Goal: Task Accomplishment & Management: Manage account settings

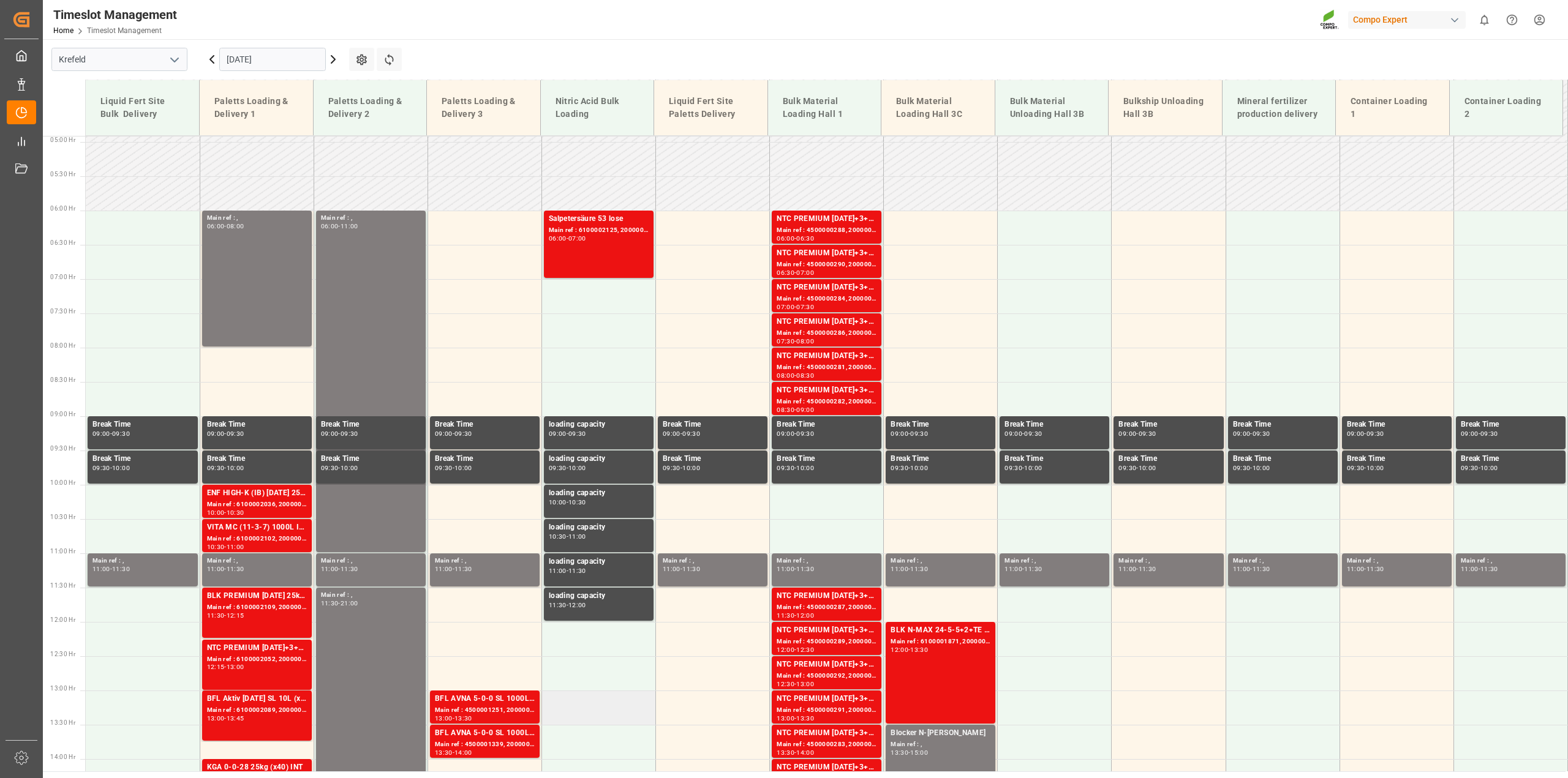
scroll to position [332, 0]
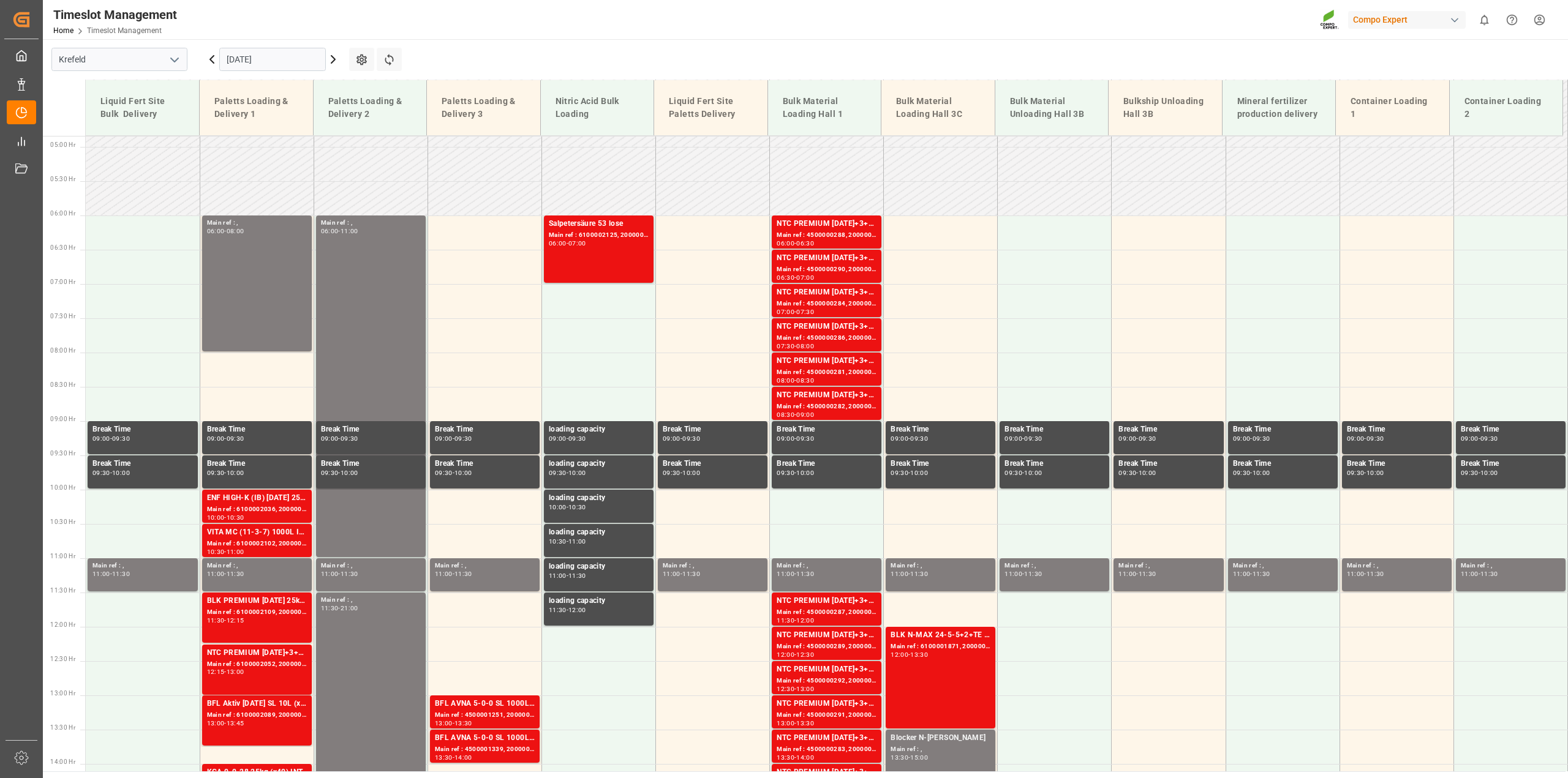
click at [331, 59] on icon at bounding box center [333, 59] width 15 height 15
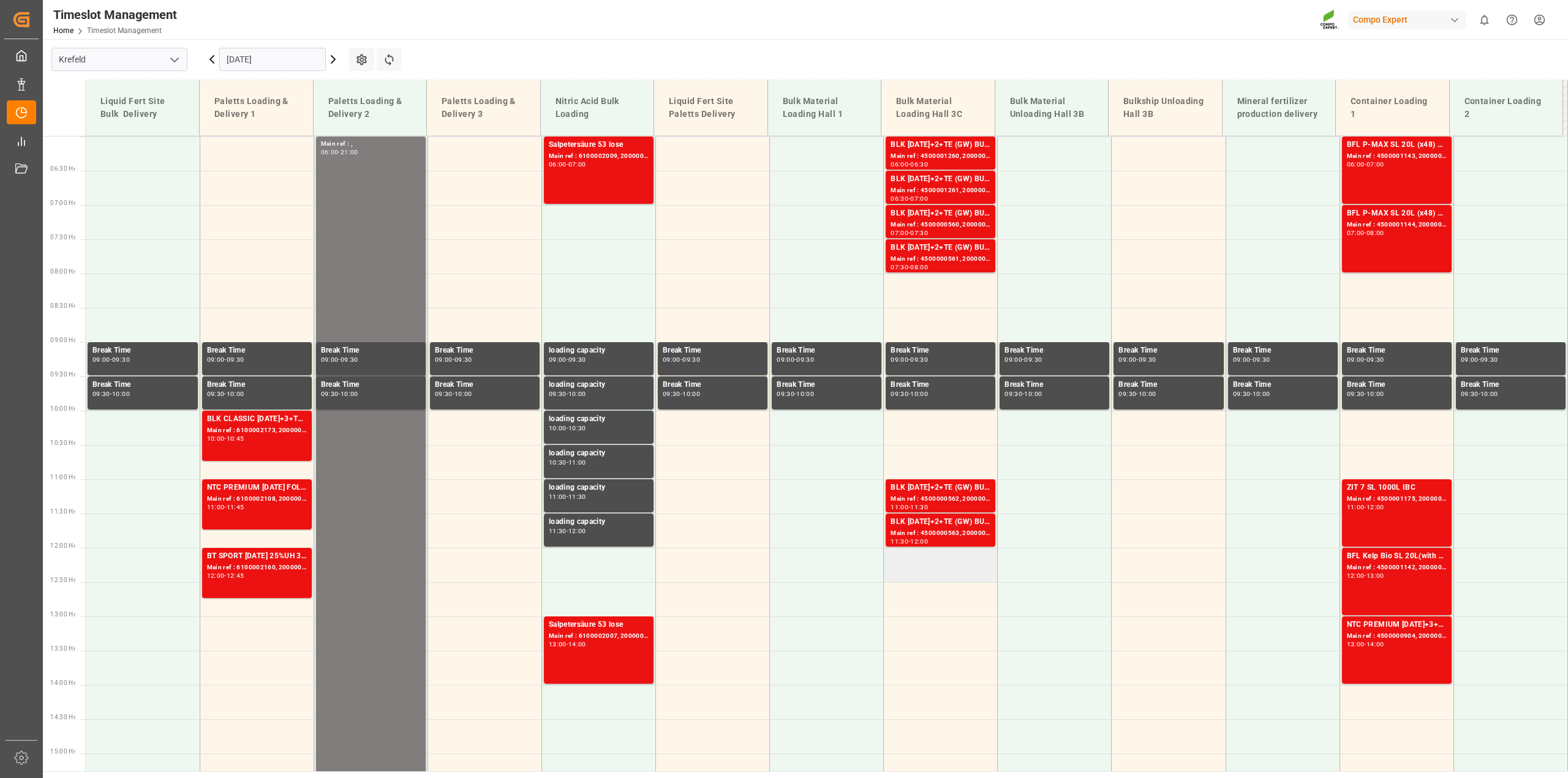
scroll to position [316, 0]
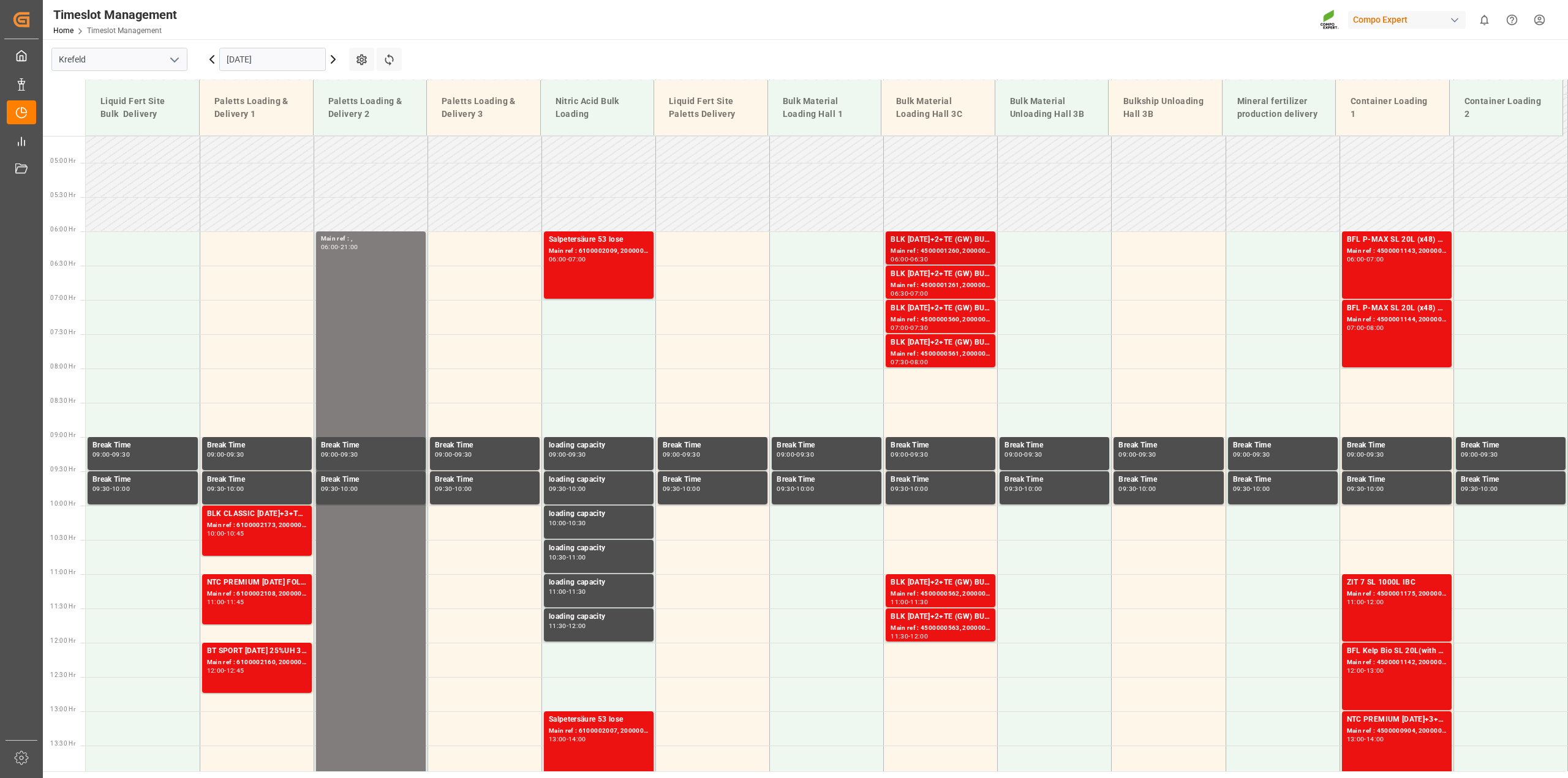
click at [943, 257] on div "06:00 - 06:30" at bounding box center [940, 259] width 100 height 6
click at [926, 312] on div "BLK [DATE]+2+TE (GW) BULK" at bounding box center [940, 308] width 100 height 12
click at [943, 350] on div "Main ref : 4500000561, 2000000150" at bounding box center [940, 353] width 100 height 10
click at [921, 593] on div "Main ref : 4500000562, 2000000150" at bounding box center [940, 594] width 100 height 10
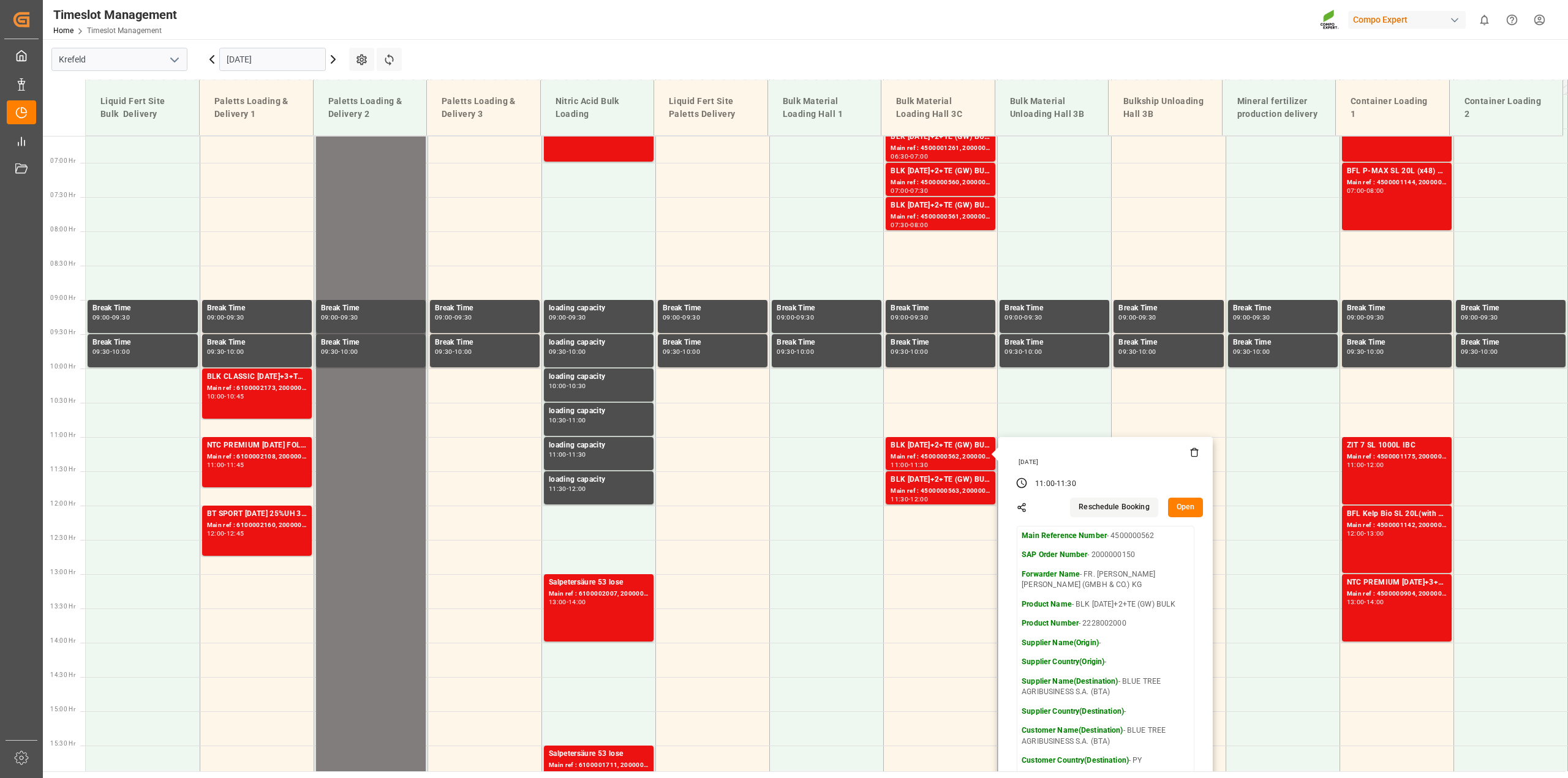
scroll to position [470, 0]
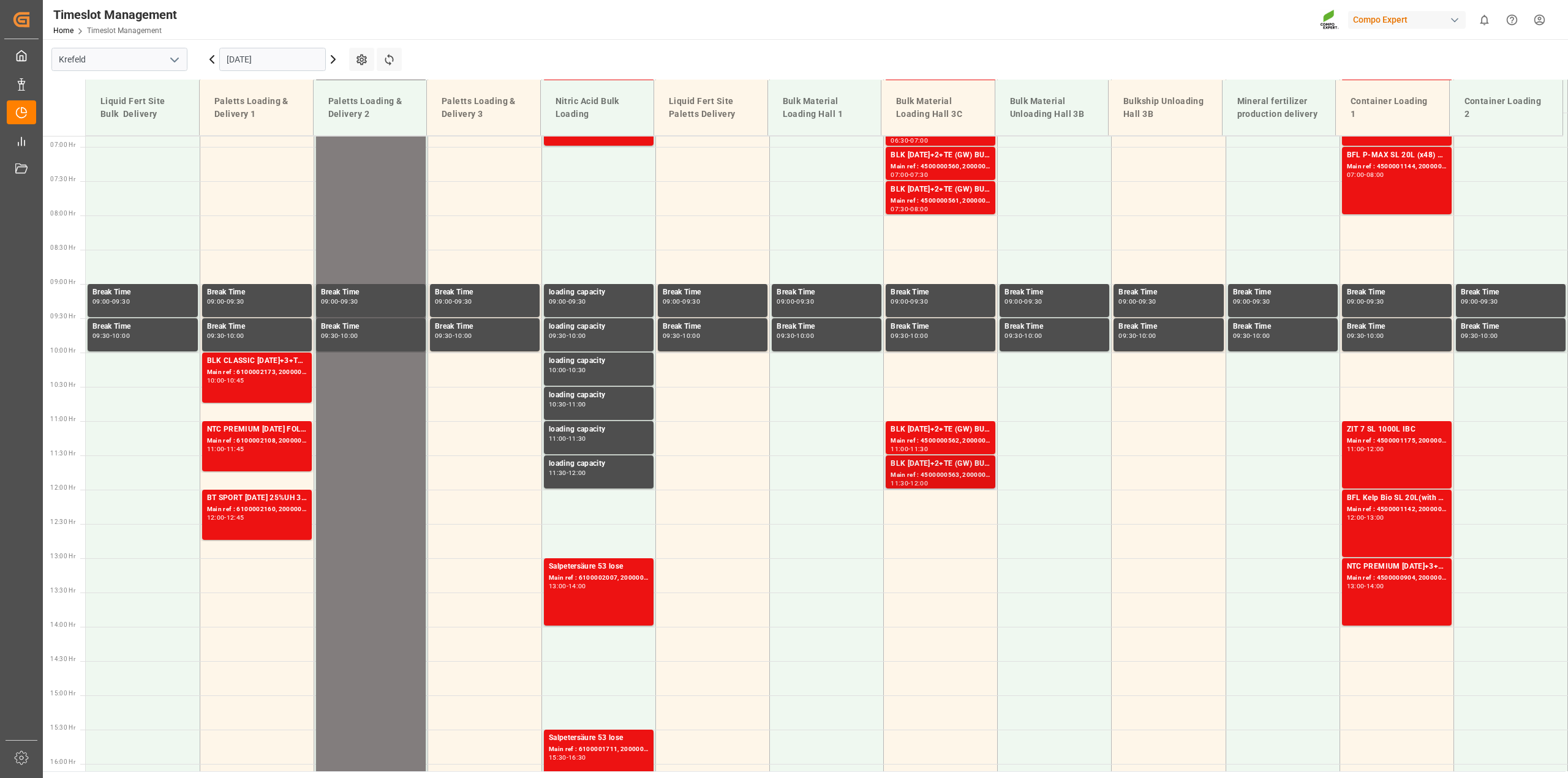
click at [964, 479] on div "Main ref : 4500000563, 2000000150" at bounding box center [940, 475] width 100 height 10
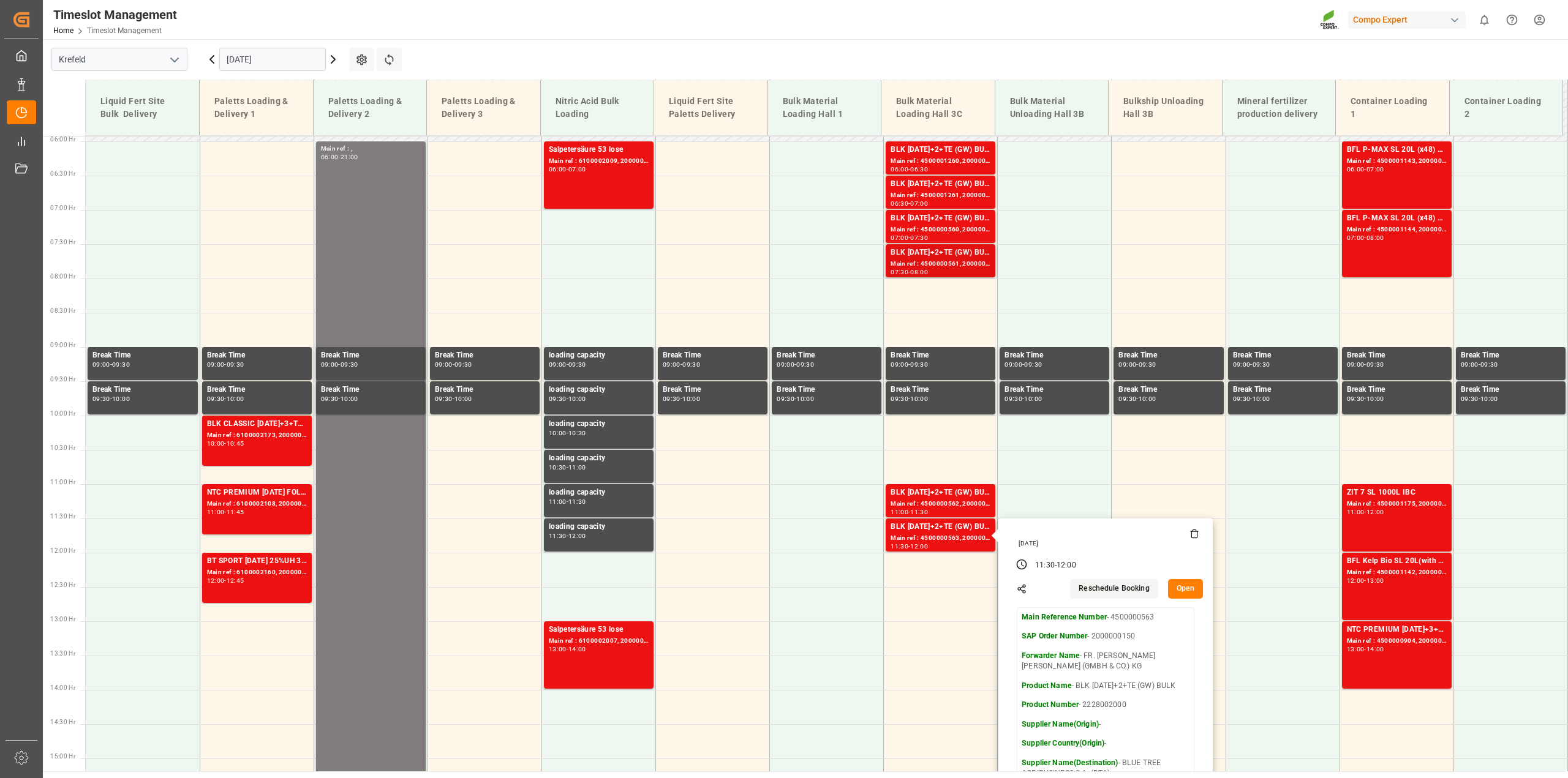
scroll to position [316, 0]
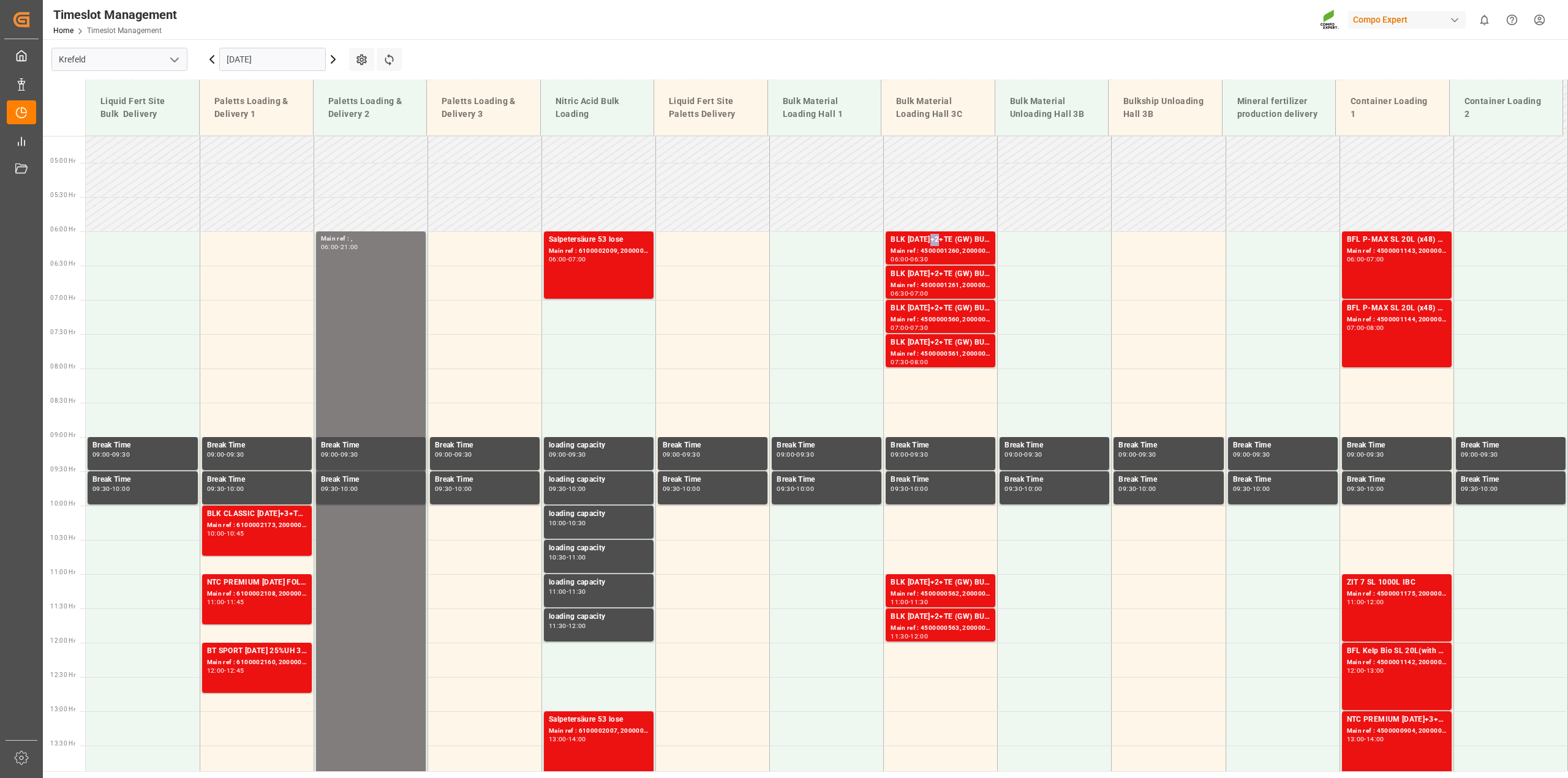
click at [935, 236] on div "BLK [DATE]+2+TE (GW) BULK" at bounding box center [940, 240] width 100 height 12
click at [933, 280] on div "Main ref : 4500001261, 2000001499" at bounding box center [940, 285] width 100 height 10
click at [908, 312] on div "BLK [DATE]+2+TE (GW) BULK" at bounding box center [940, 308] width 100 height 12
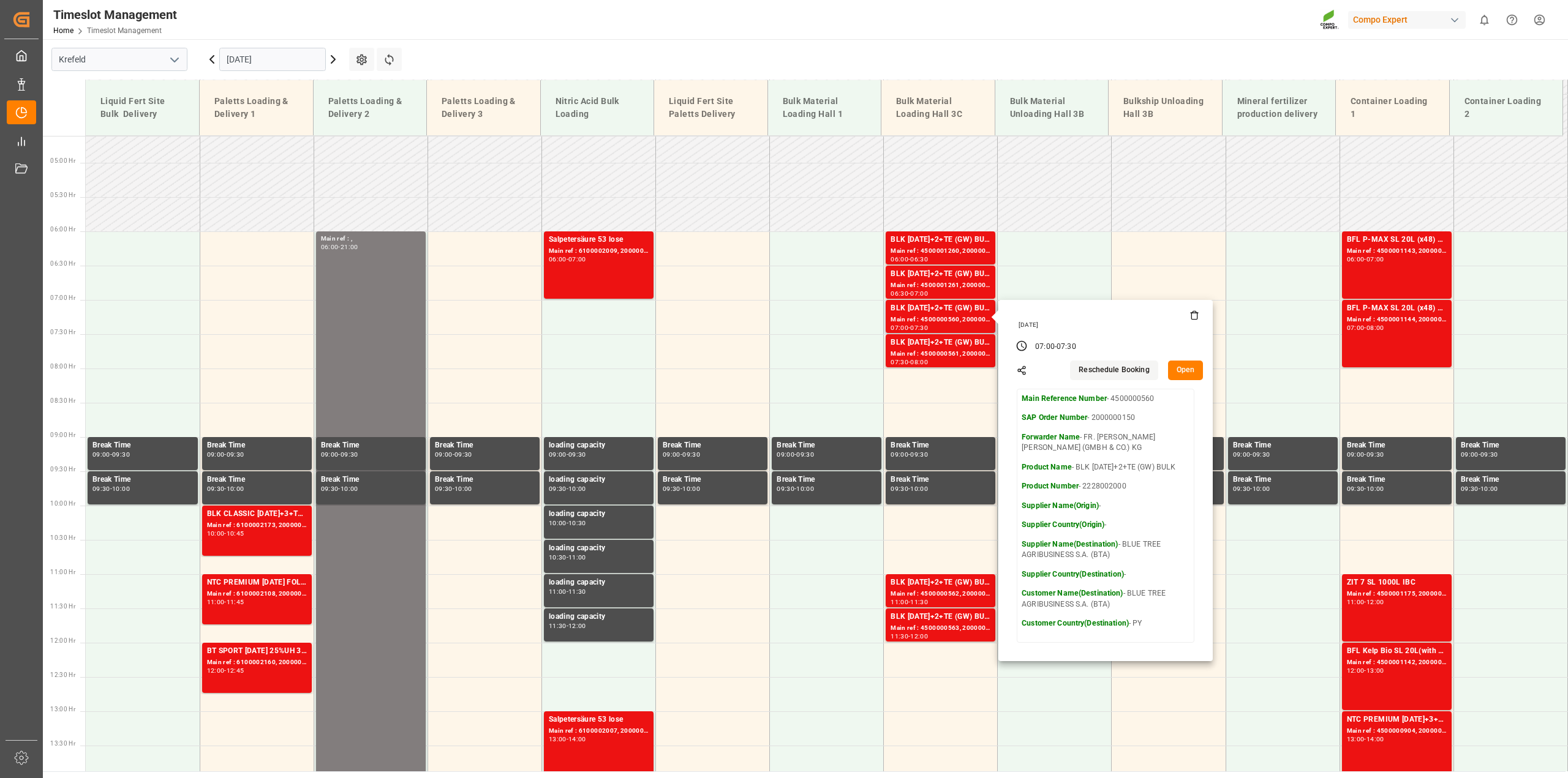
click at [1180, 372] on button "Open" at bounding box center [1185, 370] width 36 height 19
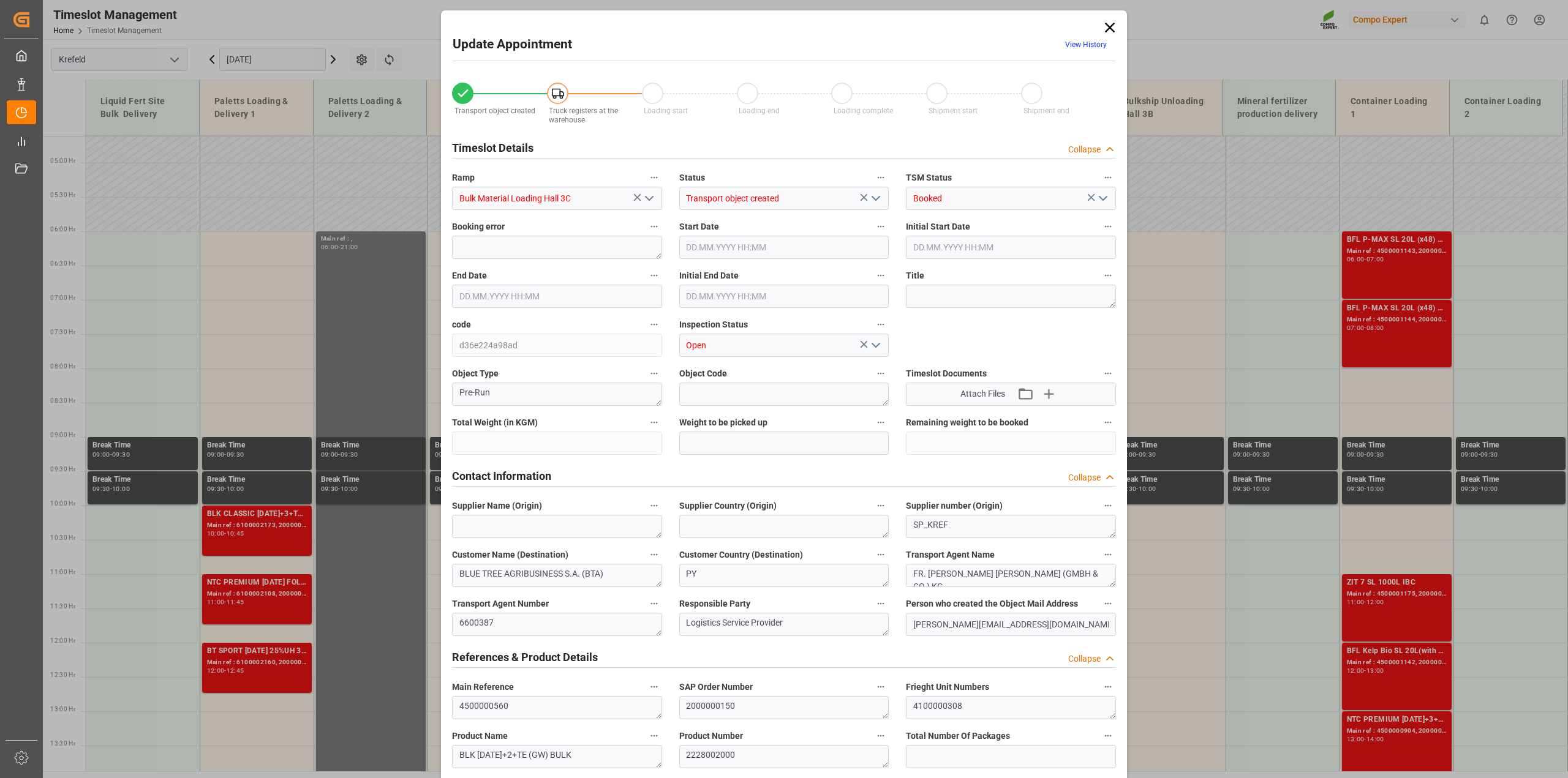
type input "79500"
type input "0"
type input "24.09.2025 07:00"
type input "24.09.2025 07:30"
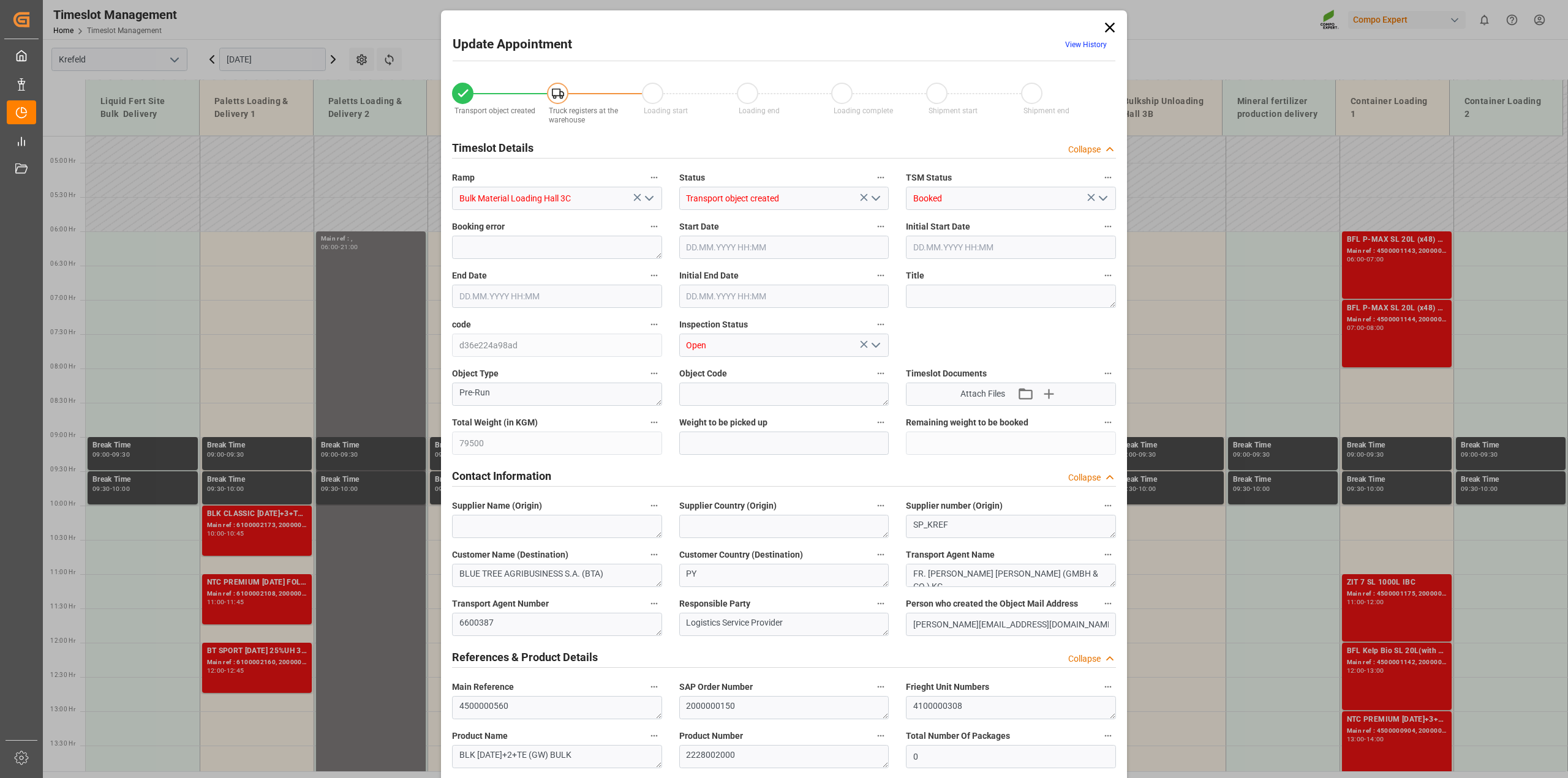
type input "24.09.2025 07:30"
type input "[DATE] 11:11"
type input "10.09.2025 12:55"
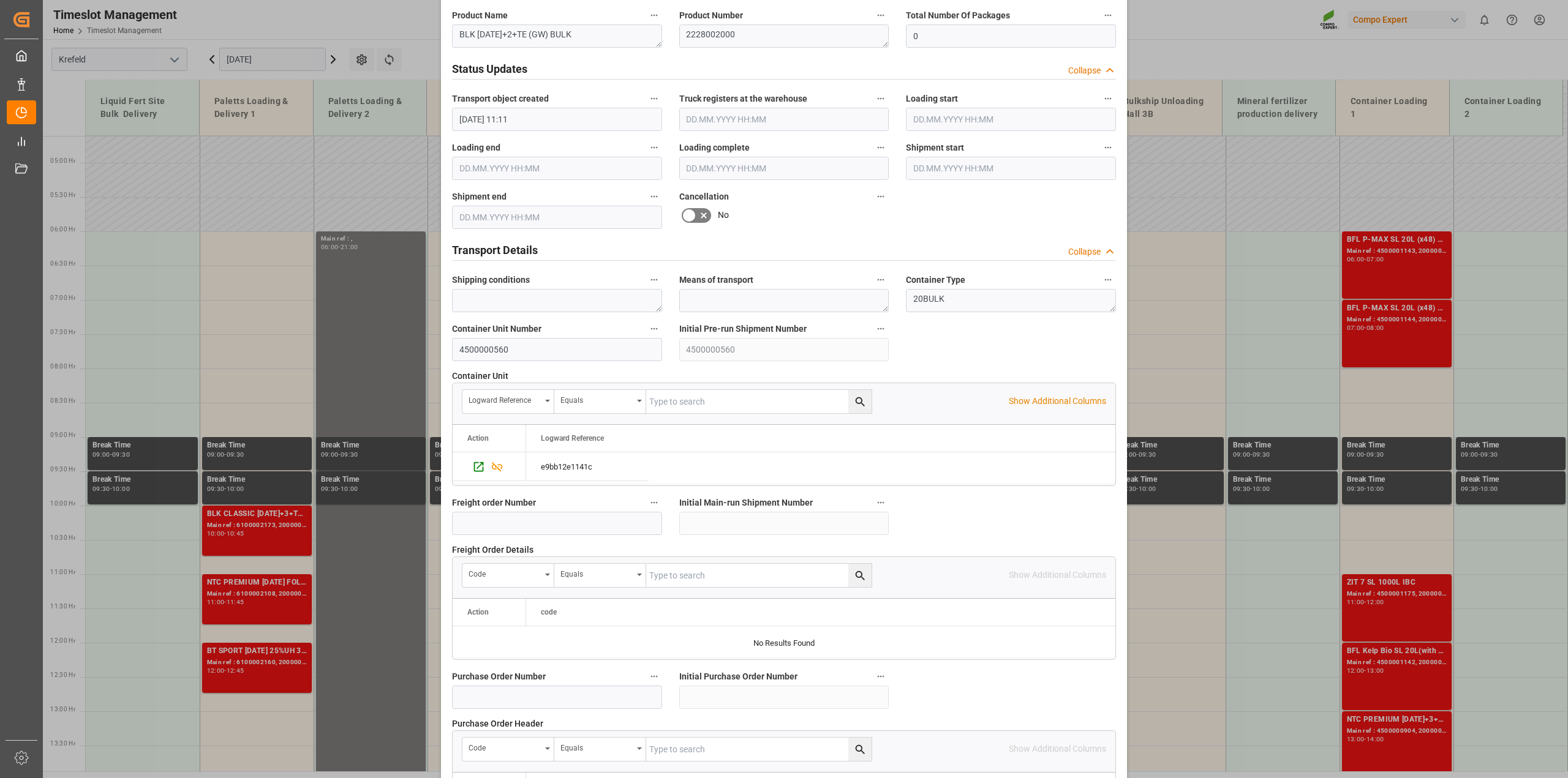
scroll to position [617, 0]
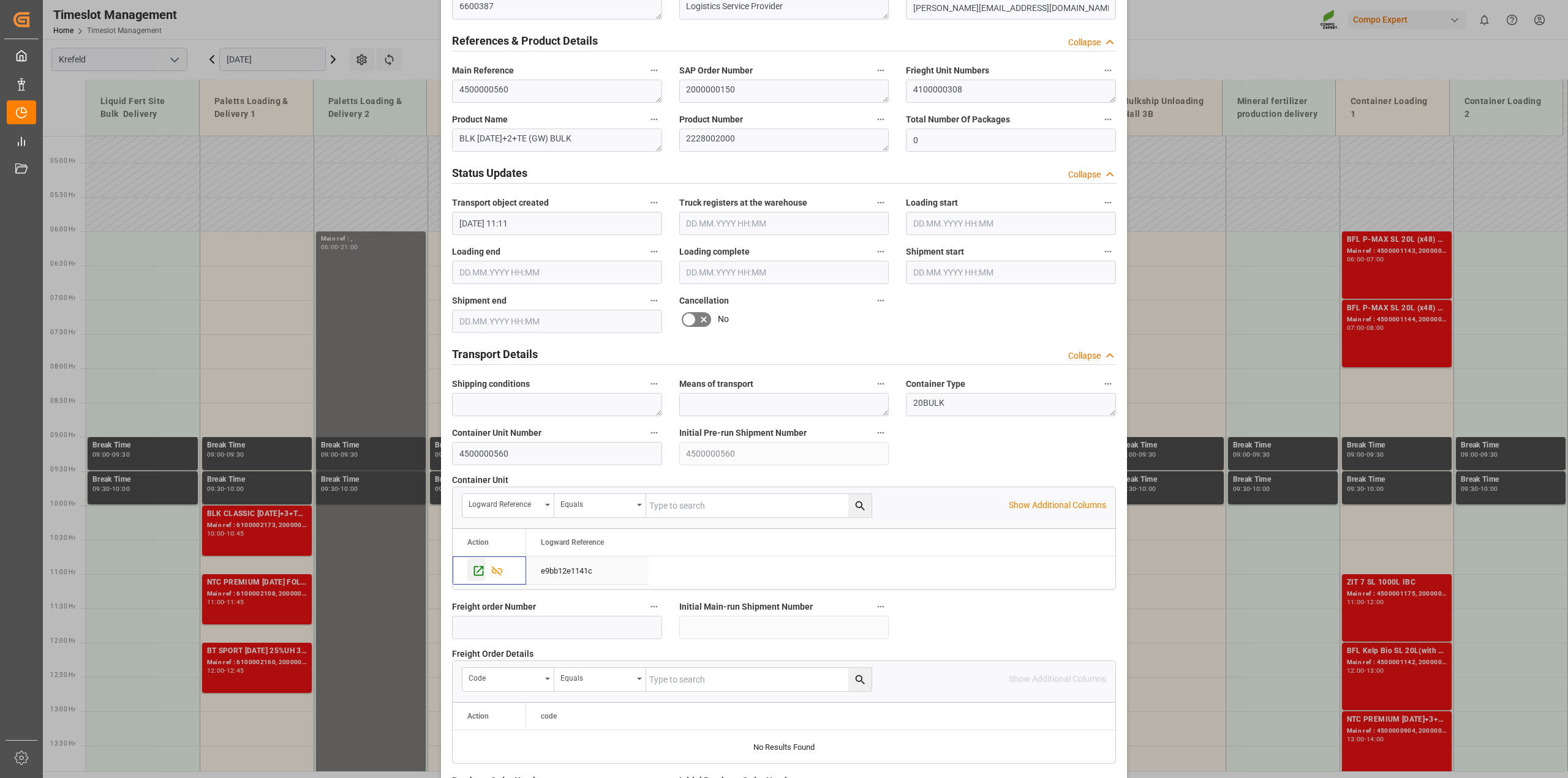
click at [473, 564] on div "Press SPACE to select this row." at bounding box center [477, 569] width 18 height 23
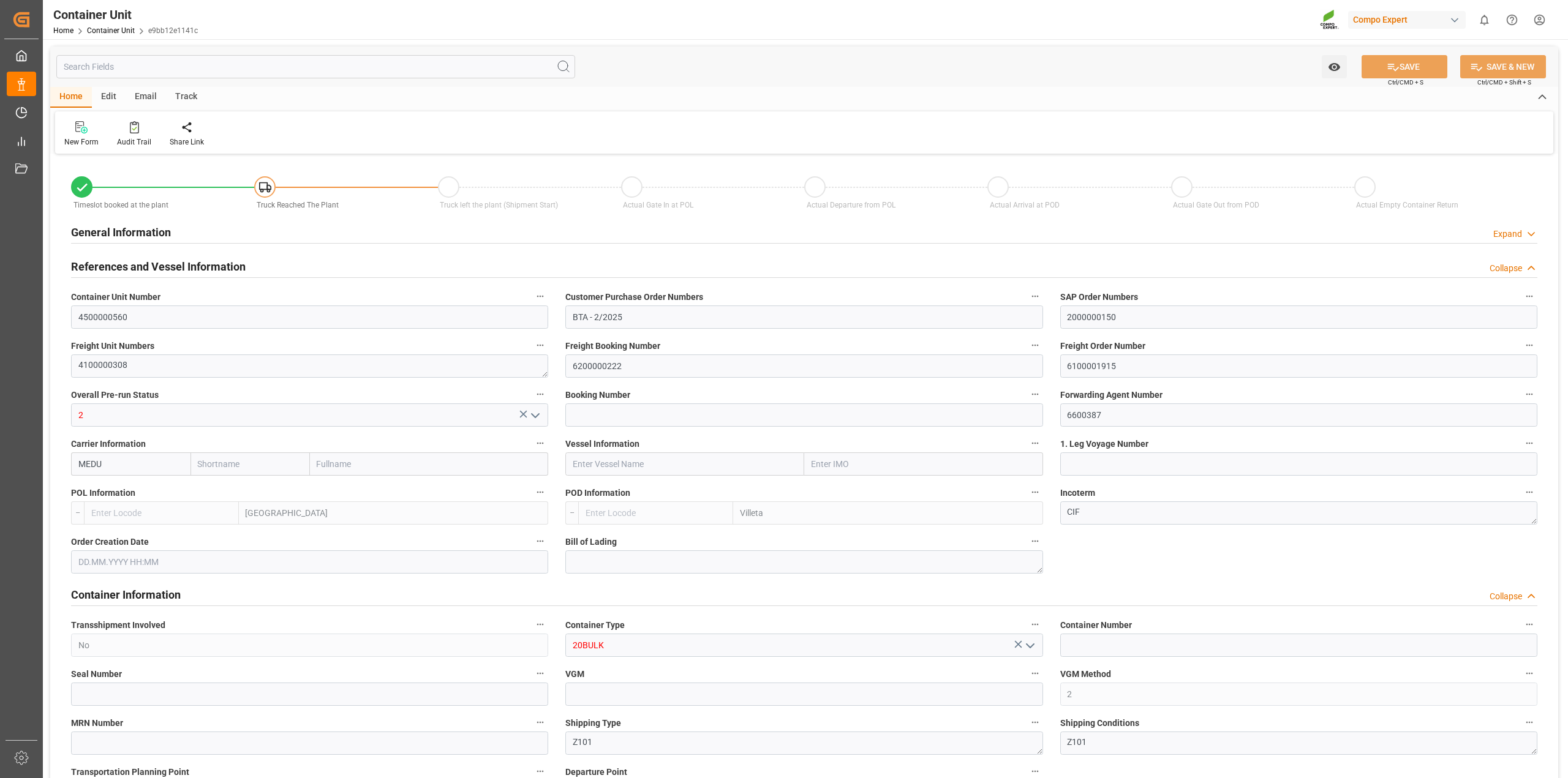
type input "BEANR"
type input "PYVLL"
type input "0"
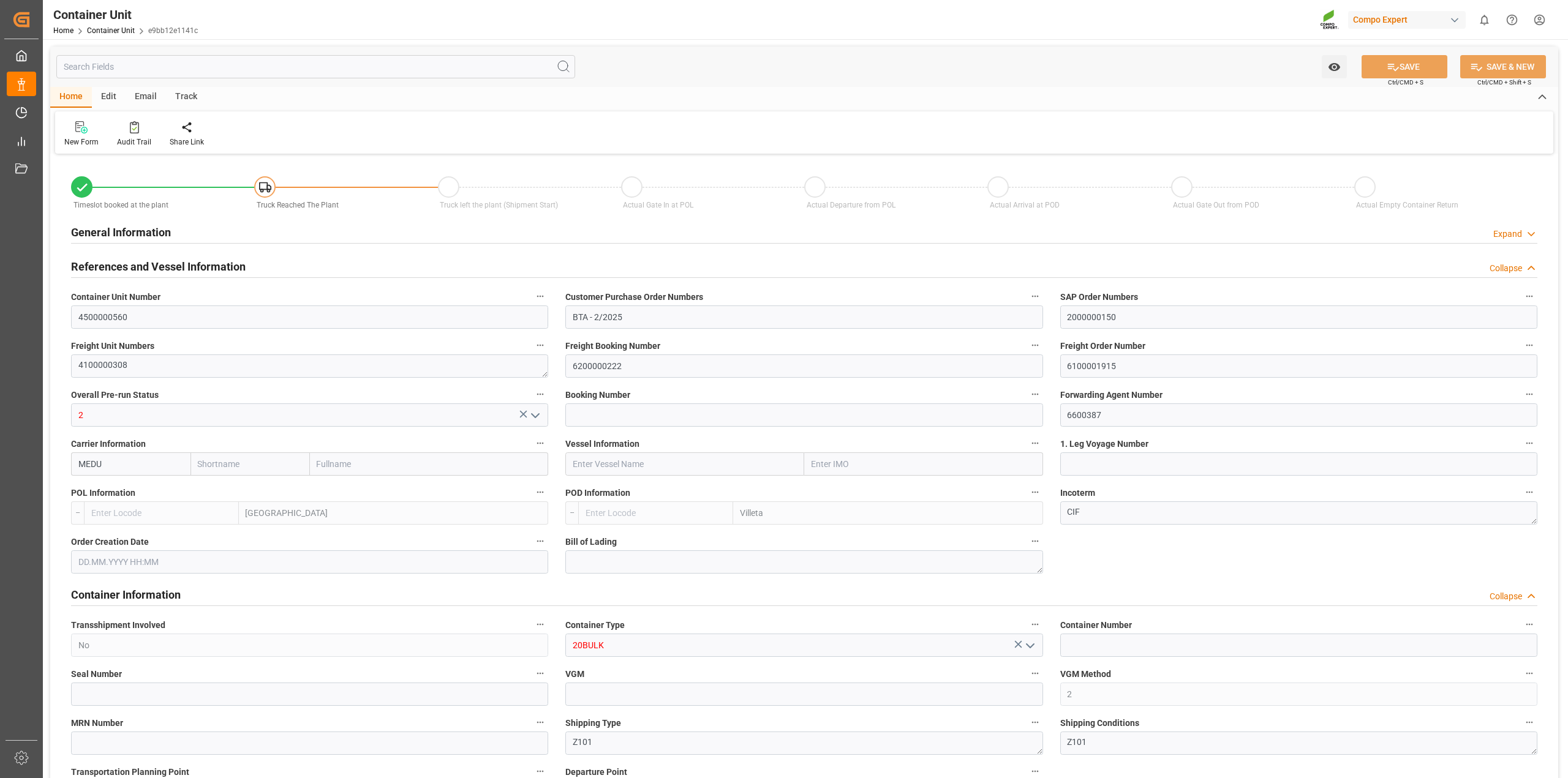
type input "79500"
type input "[DATE] 11:11"
type input "[DATE]"
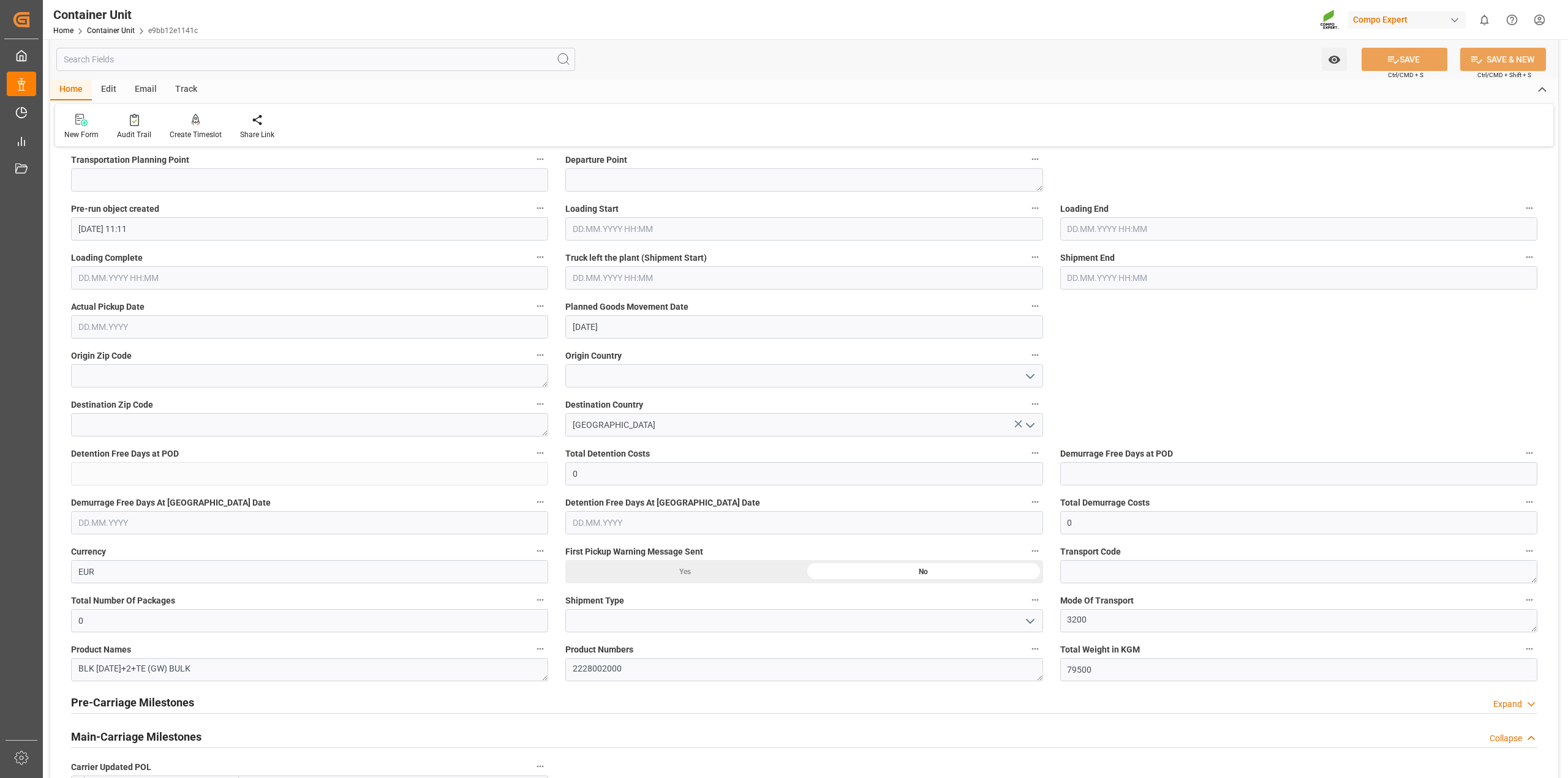
scroll to position [230, 0]
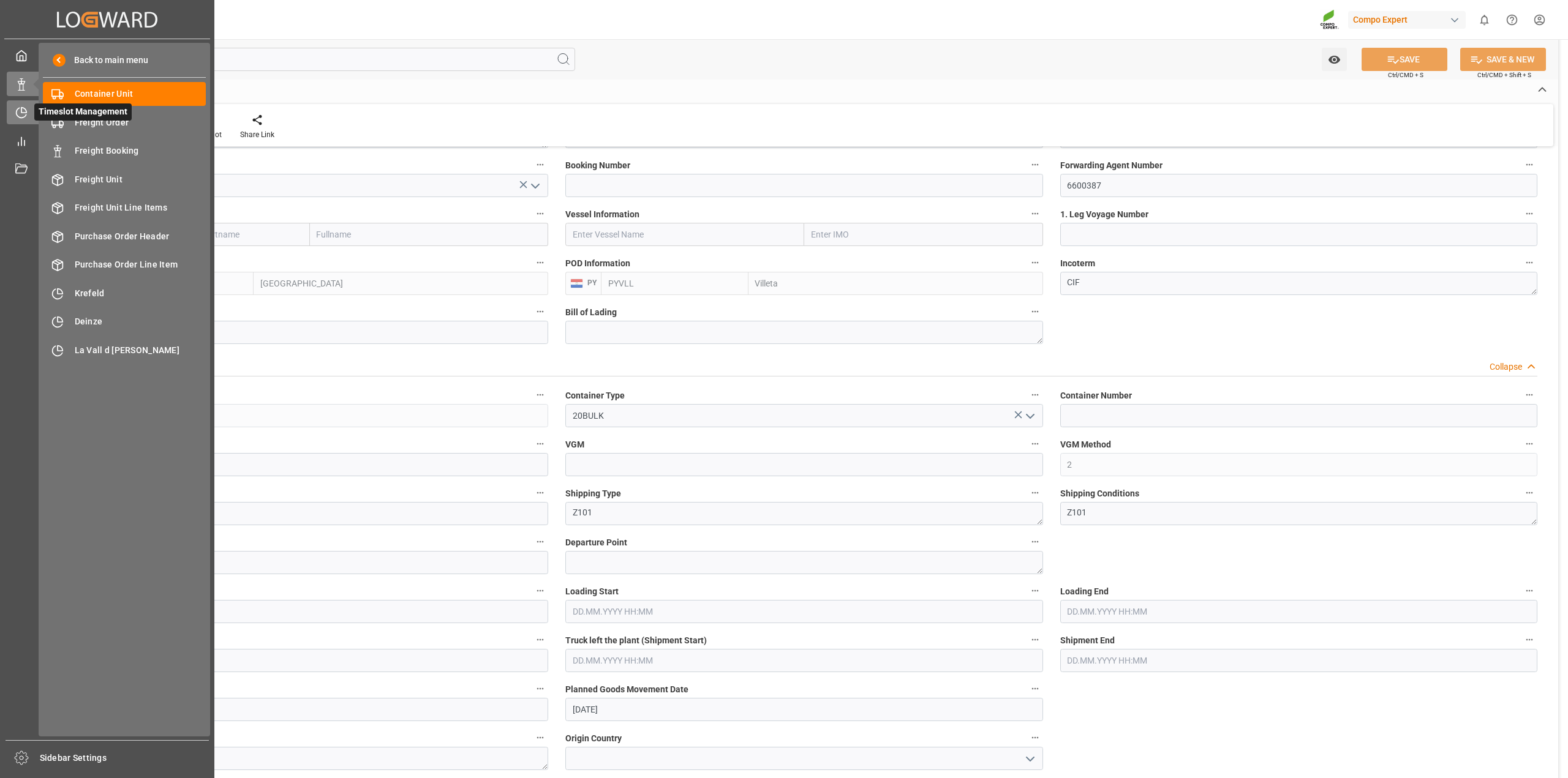
click at [14, 117] on div at bounding box center [16, 113] width 21 height 13
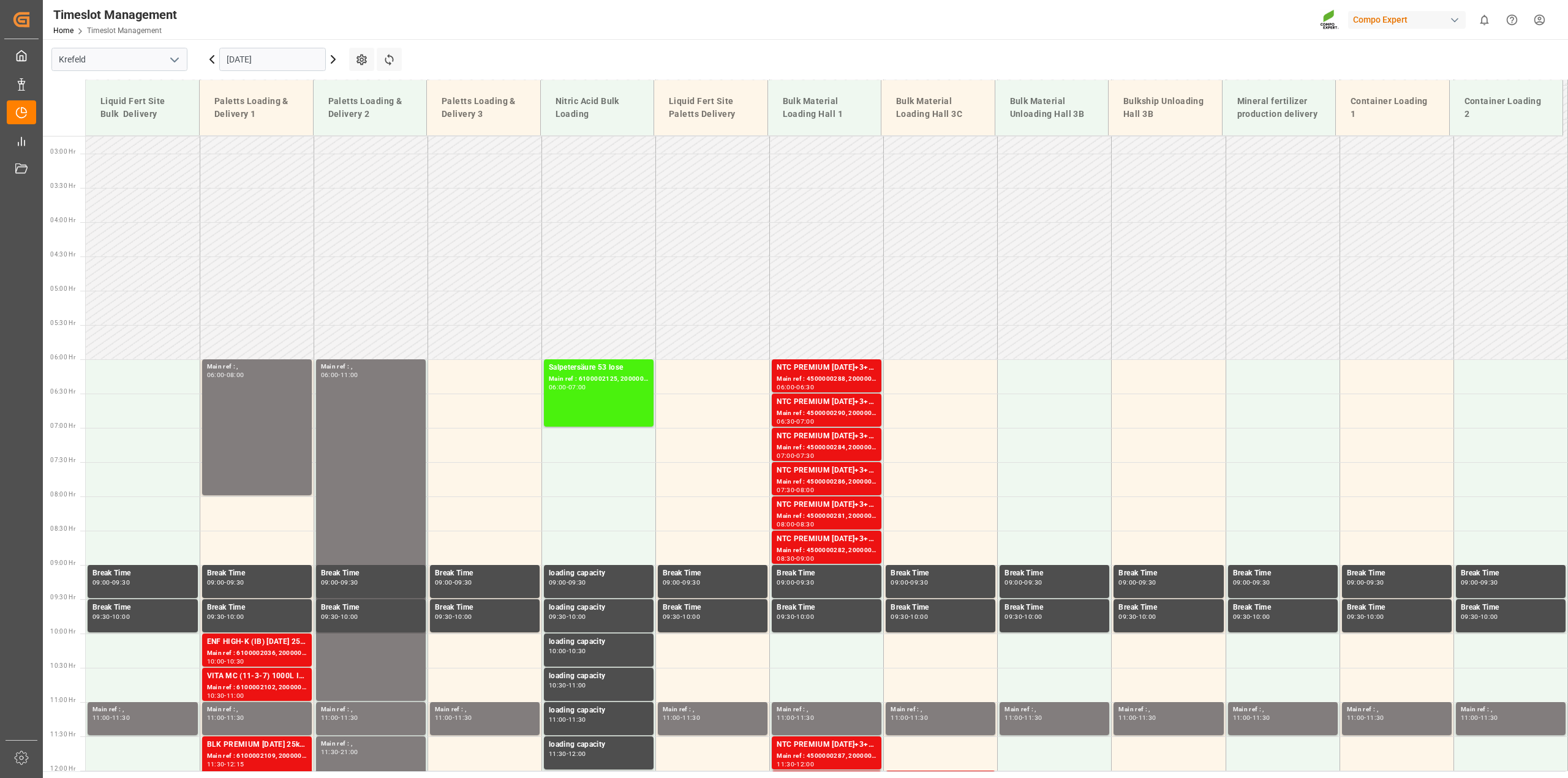
scroll to position [163, 0]
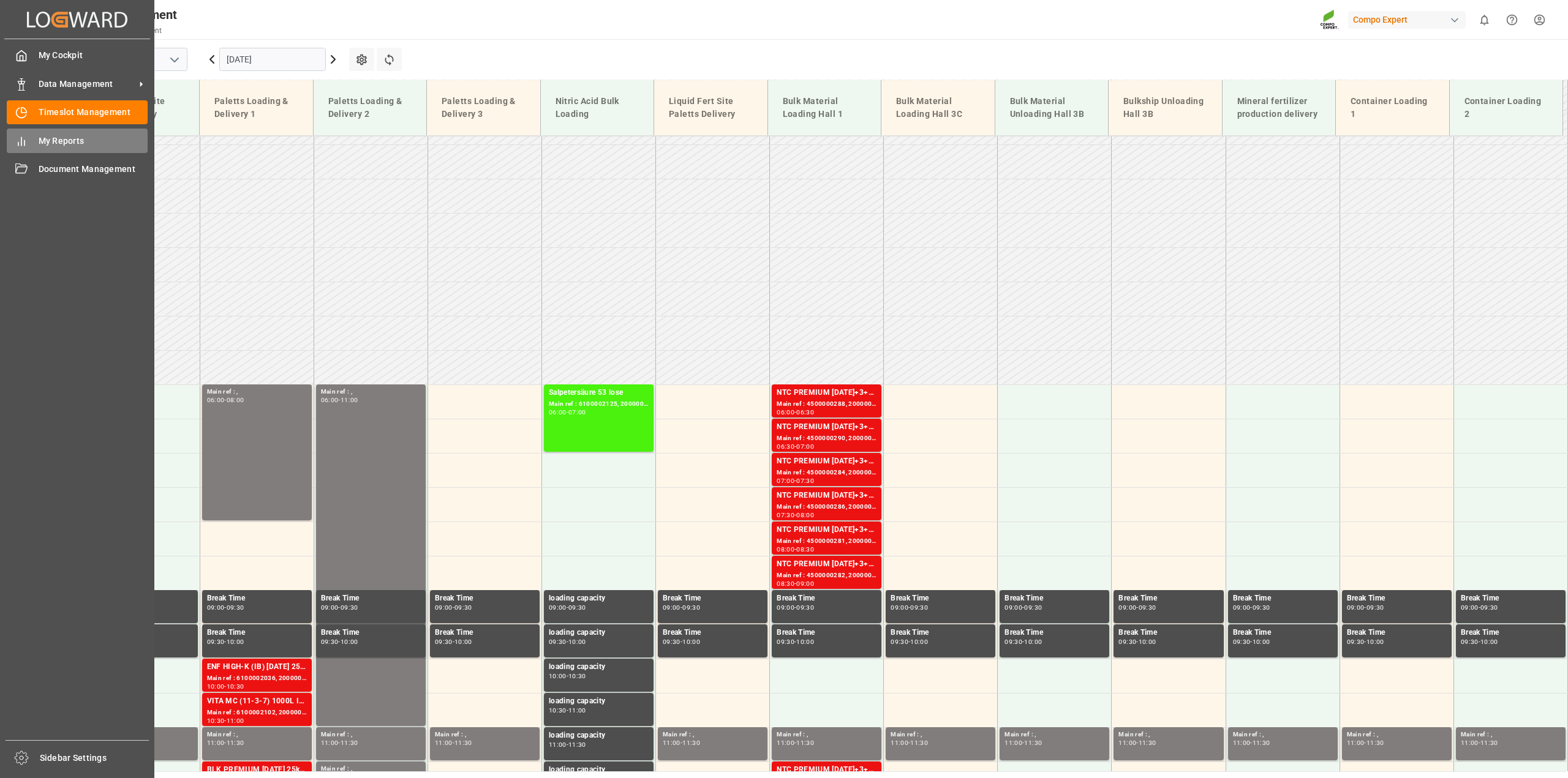
drag, startPoint x: 8, startPoint y: 112, endPoint x: 130, endPoint y: 135, distance: 124.1
click at [8, 112] on div at bounding box center [16, 113] width 21 height 13
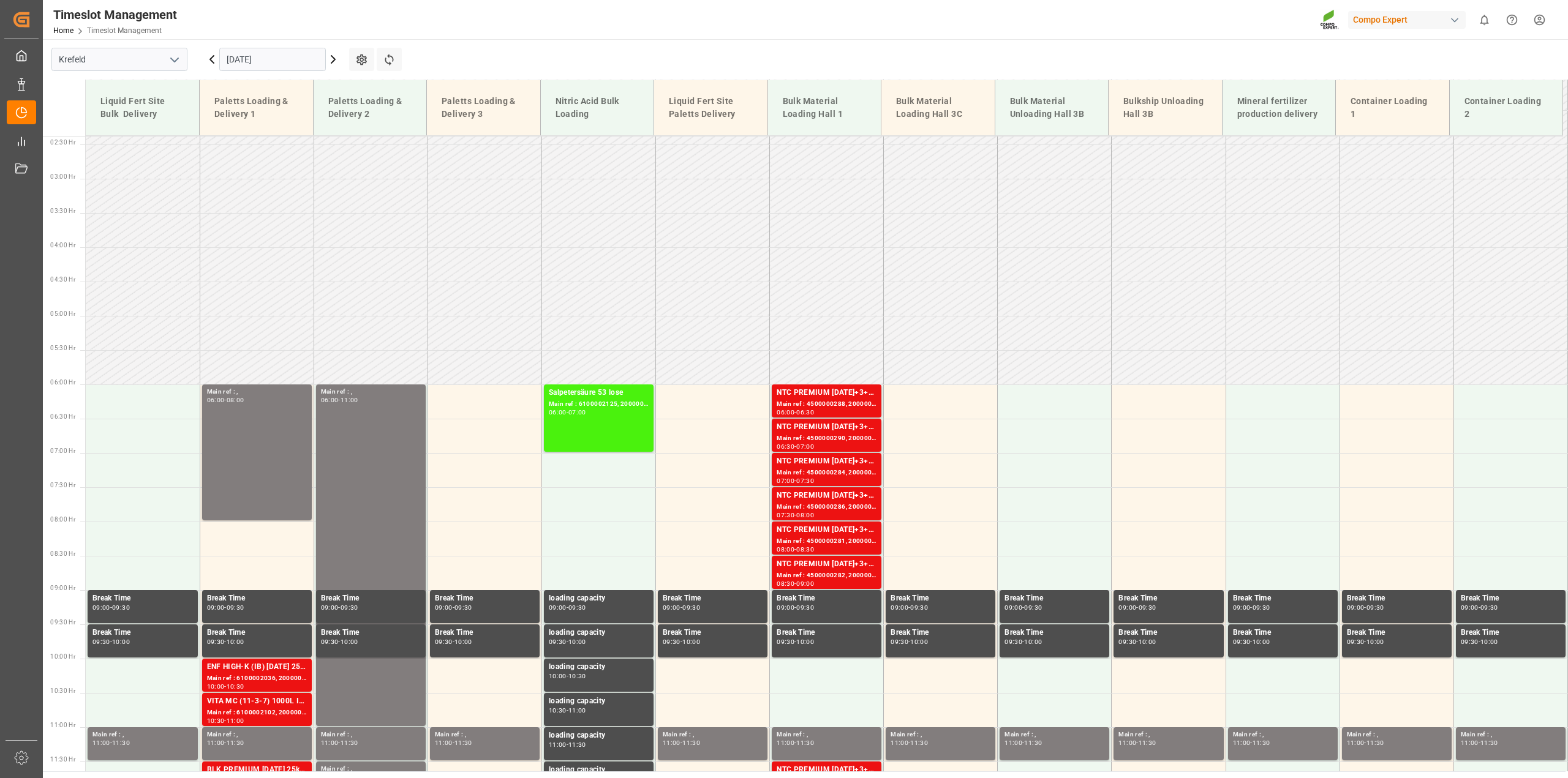
drag, startPoint x: 331, startPoint y: 59, endPoint x: 412, endPoint y: 98, distance: 89.9
click at [332, 59] on icon at bounding box center [333, 59] width 15 height 15
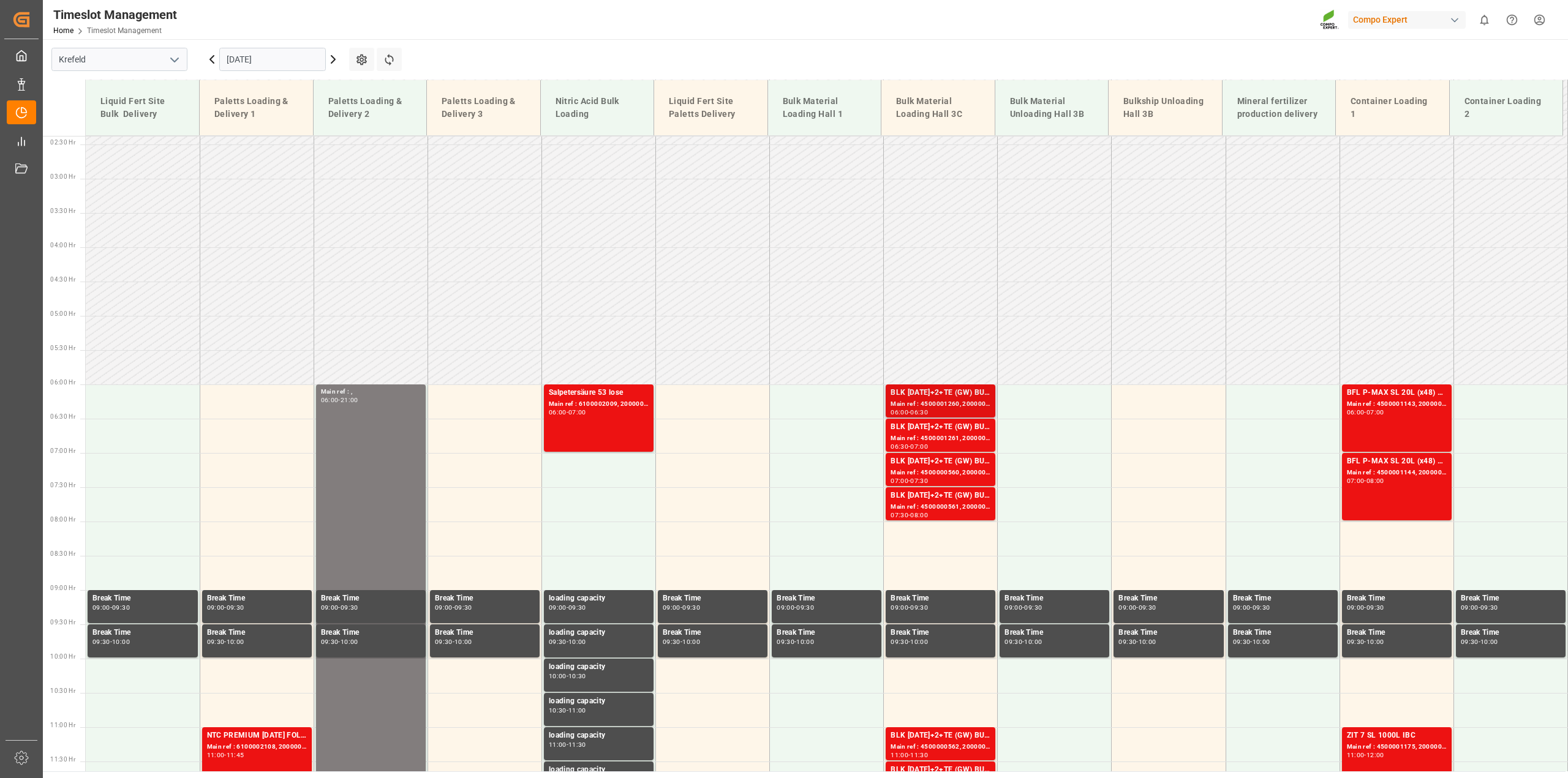
click at [948, 395] on div "BLK [DATE]+2+TE (GW) BULK" at bounding box center [940, 393] width 100 height 12
click at [935, 427] on div "BLK [DATE]+2+TE (GW) BULK" at bounding box center [940, 427] width 100 height 12
click at [928, 475] on div "Main ref : 4500000560, 2000000150" at bounding box center [940, 472] width 100 height 10
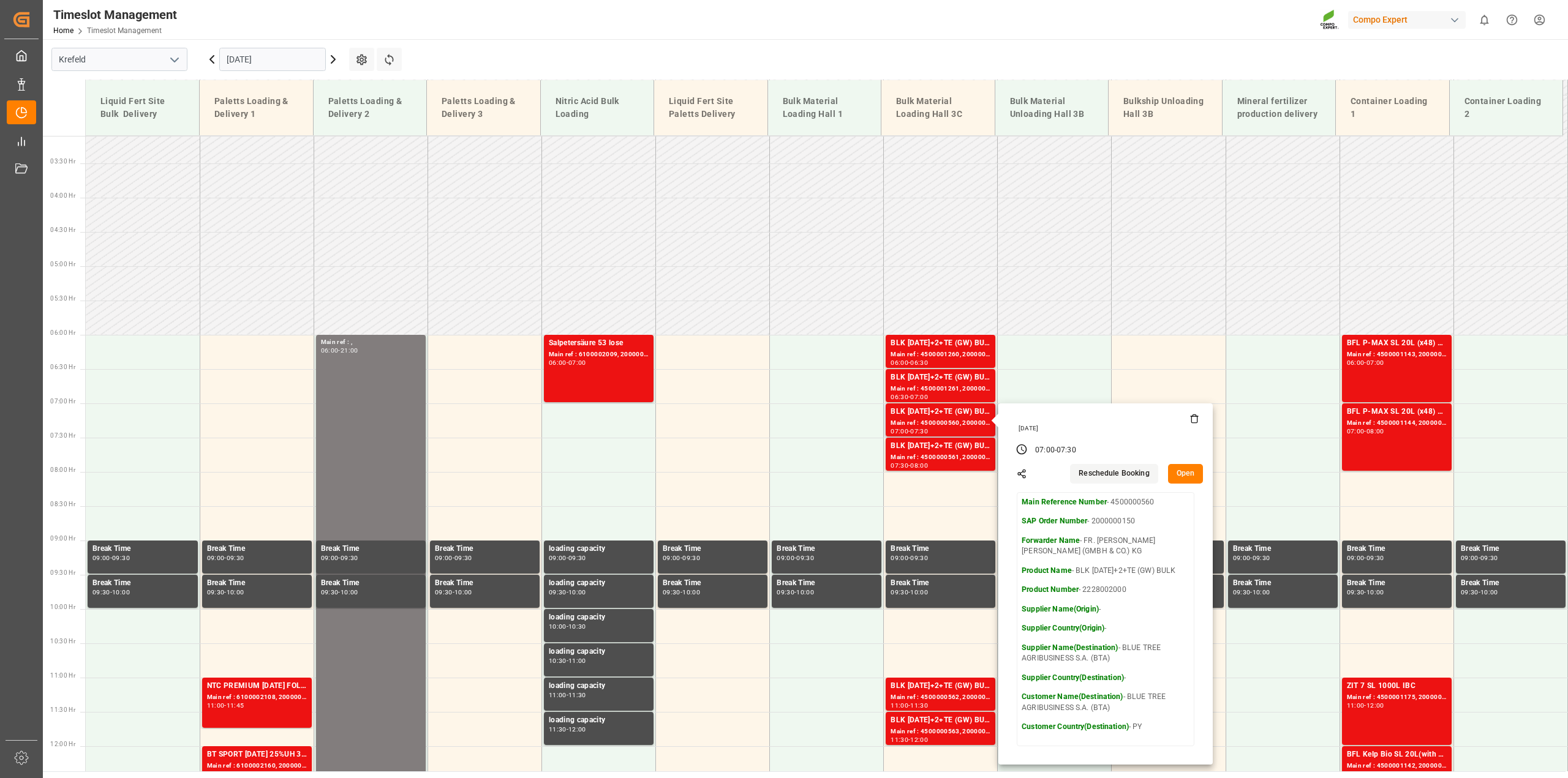
scroll to position [240, 0]
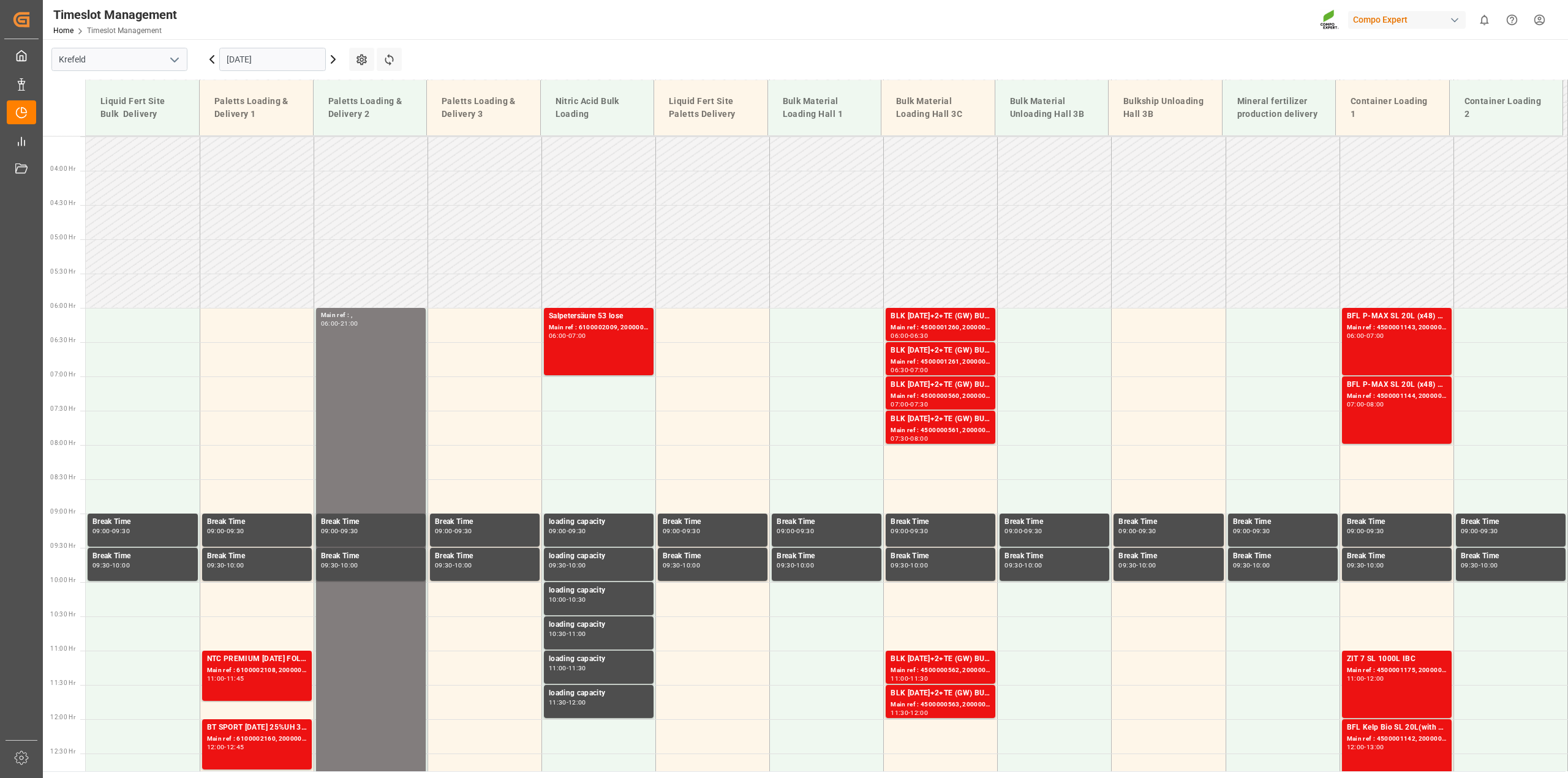
click at [934, 429] on div "Main ref : 4500000561, 2000000150" at bounding box center [940, 430] width 100 height 10
click at [941, 662] on div "BLK [DATE]+2+TE (GW) BULK" at bounding box center [940, 659] width 100 height 12
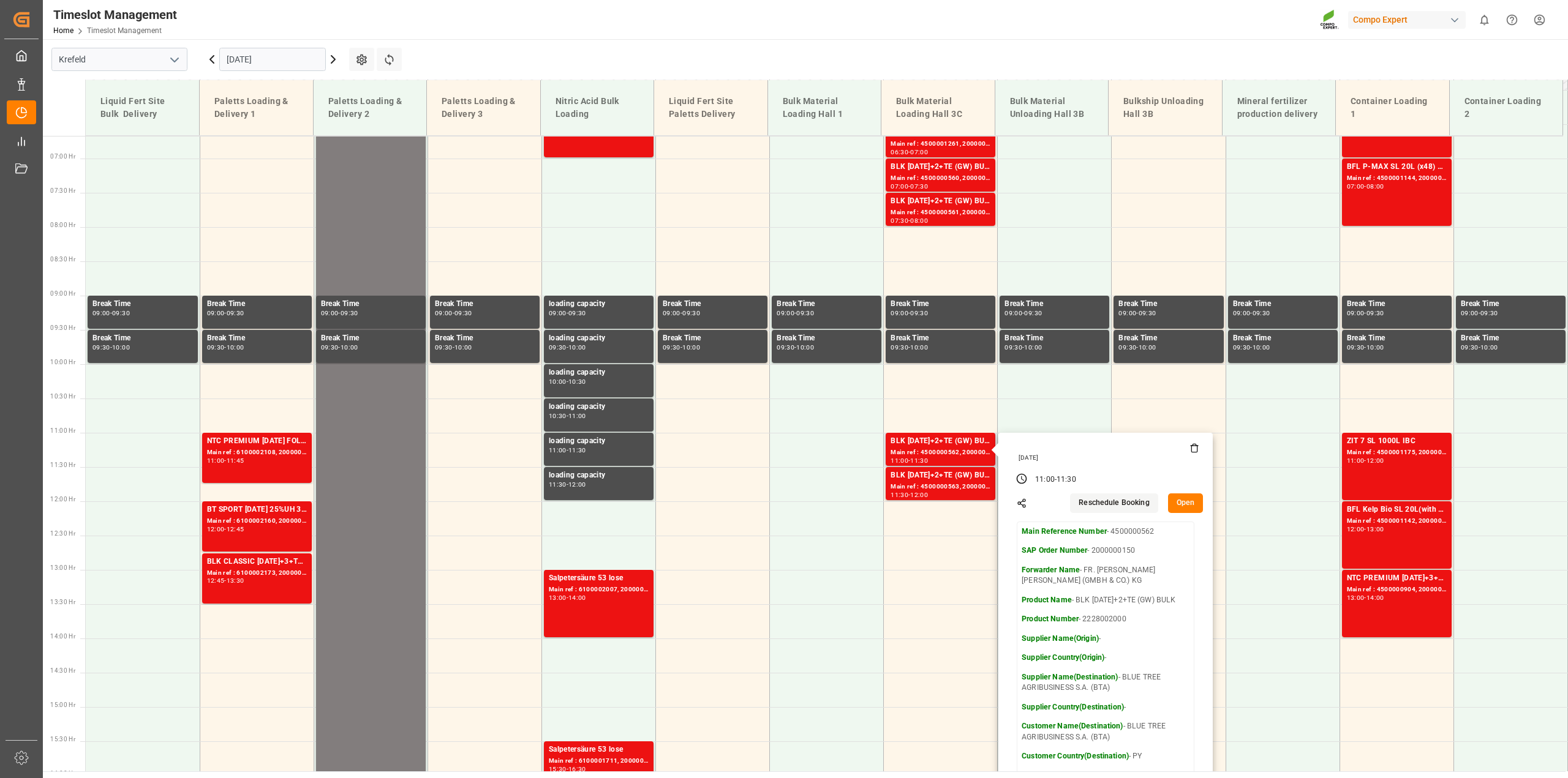
scroll to position [546, 0]
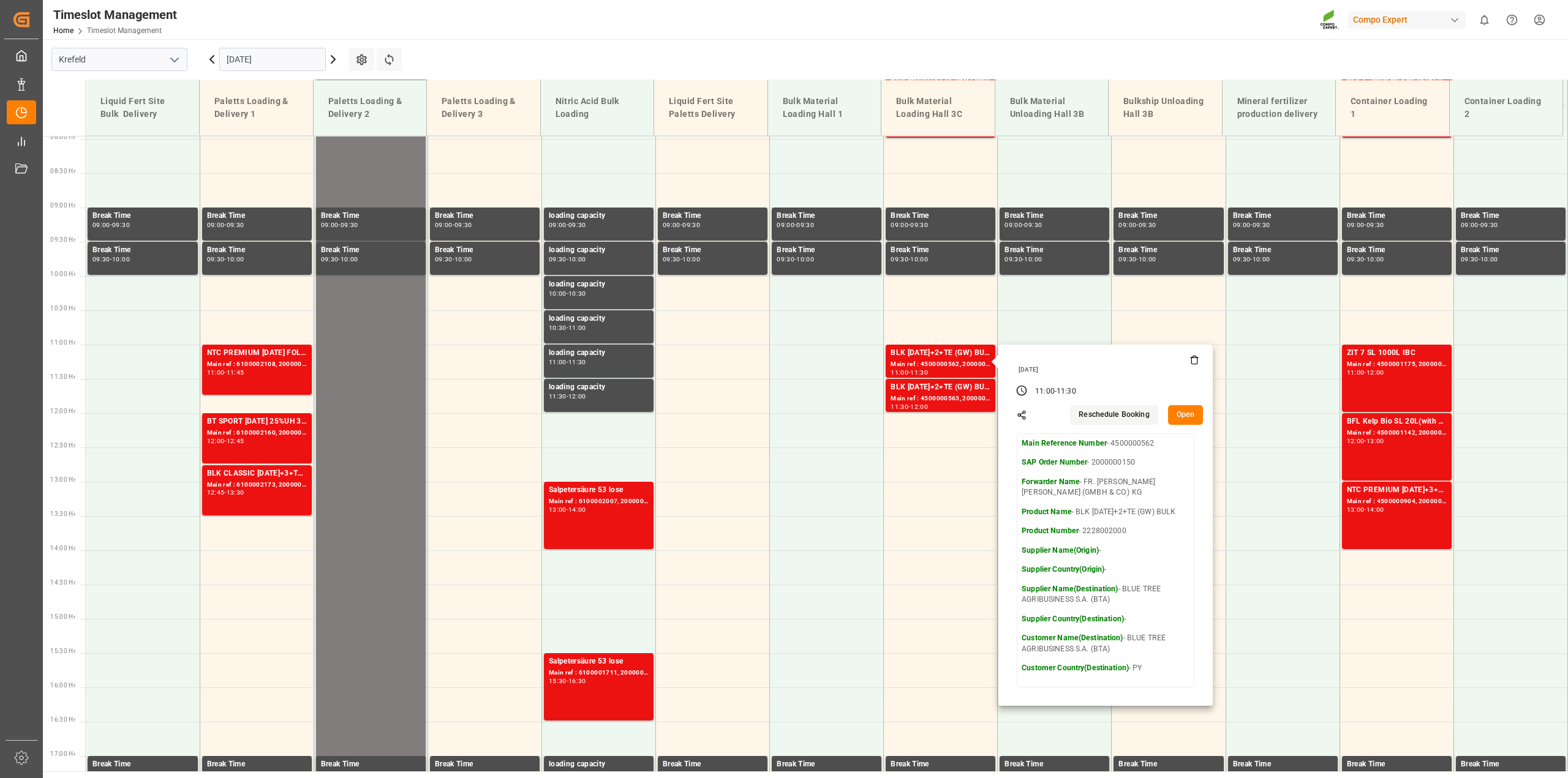
click at [210, 59] on icon at bounding box center [211, 59] width 15 height 15
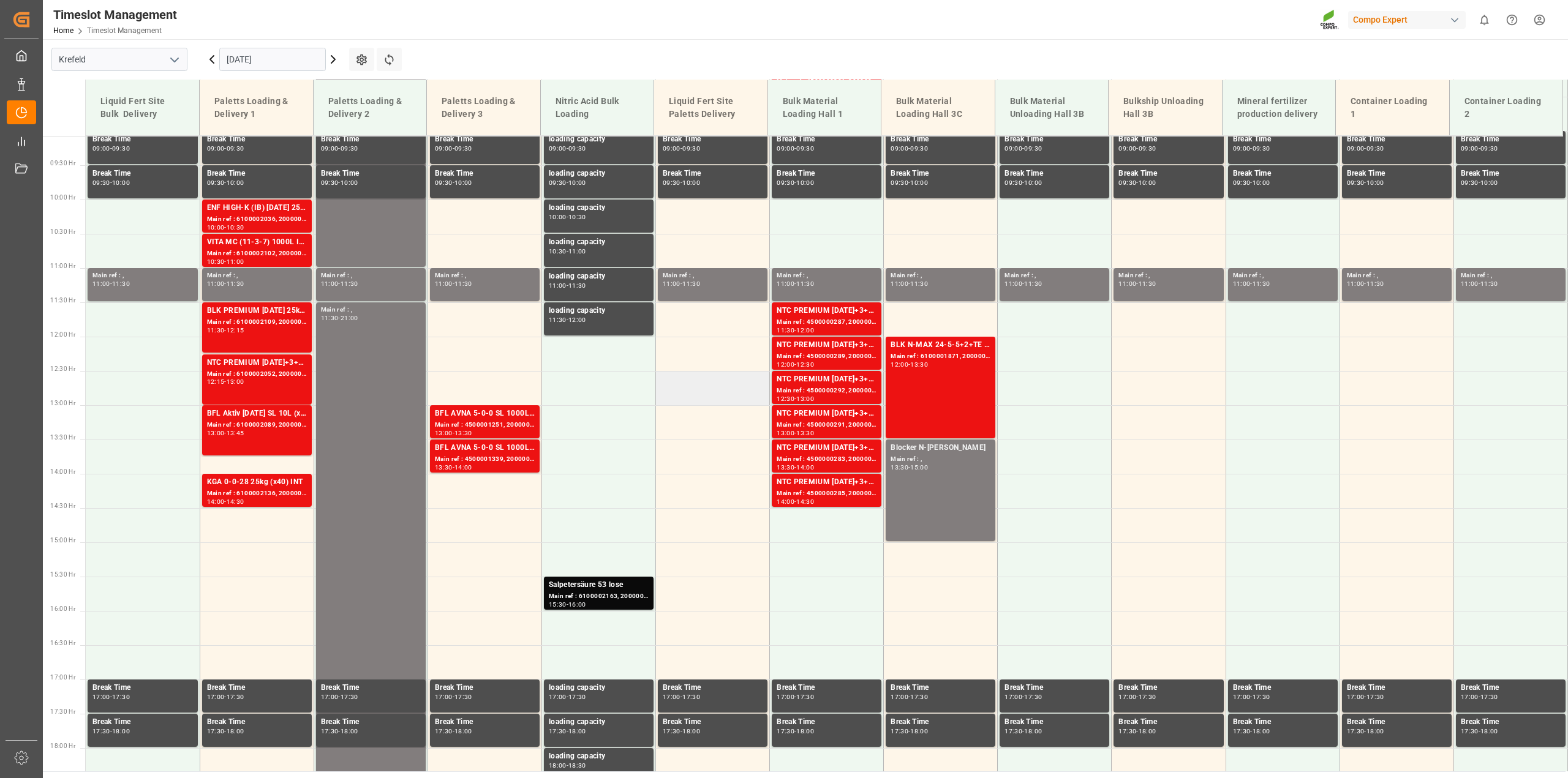
scroll to position [393, 0]
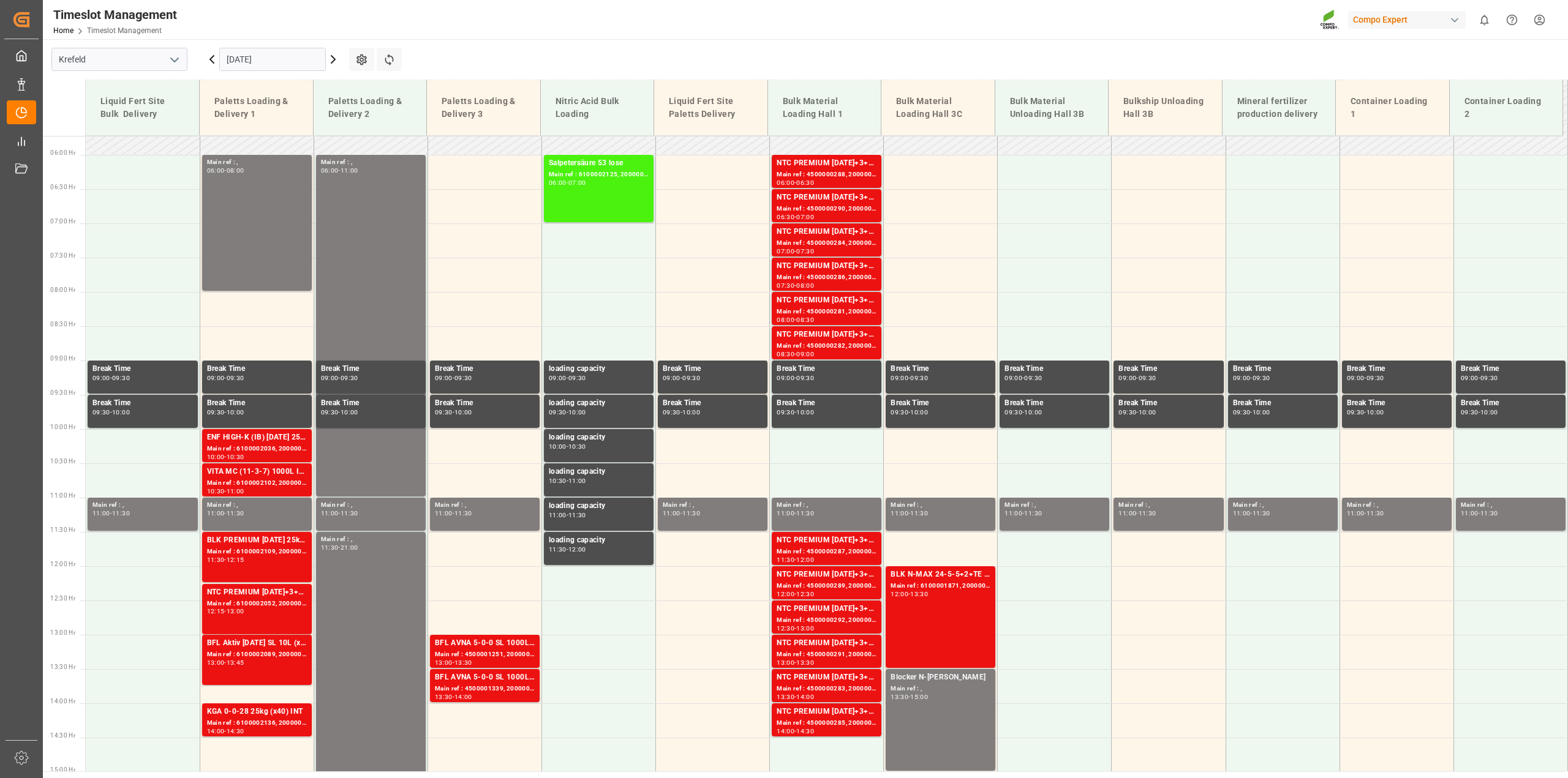
click at [207, 59] on icon at bounding box center [211, 59] width 15 height 15
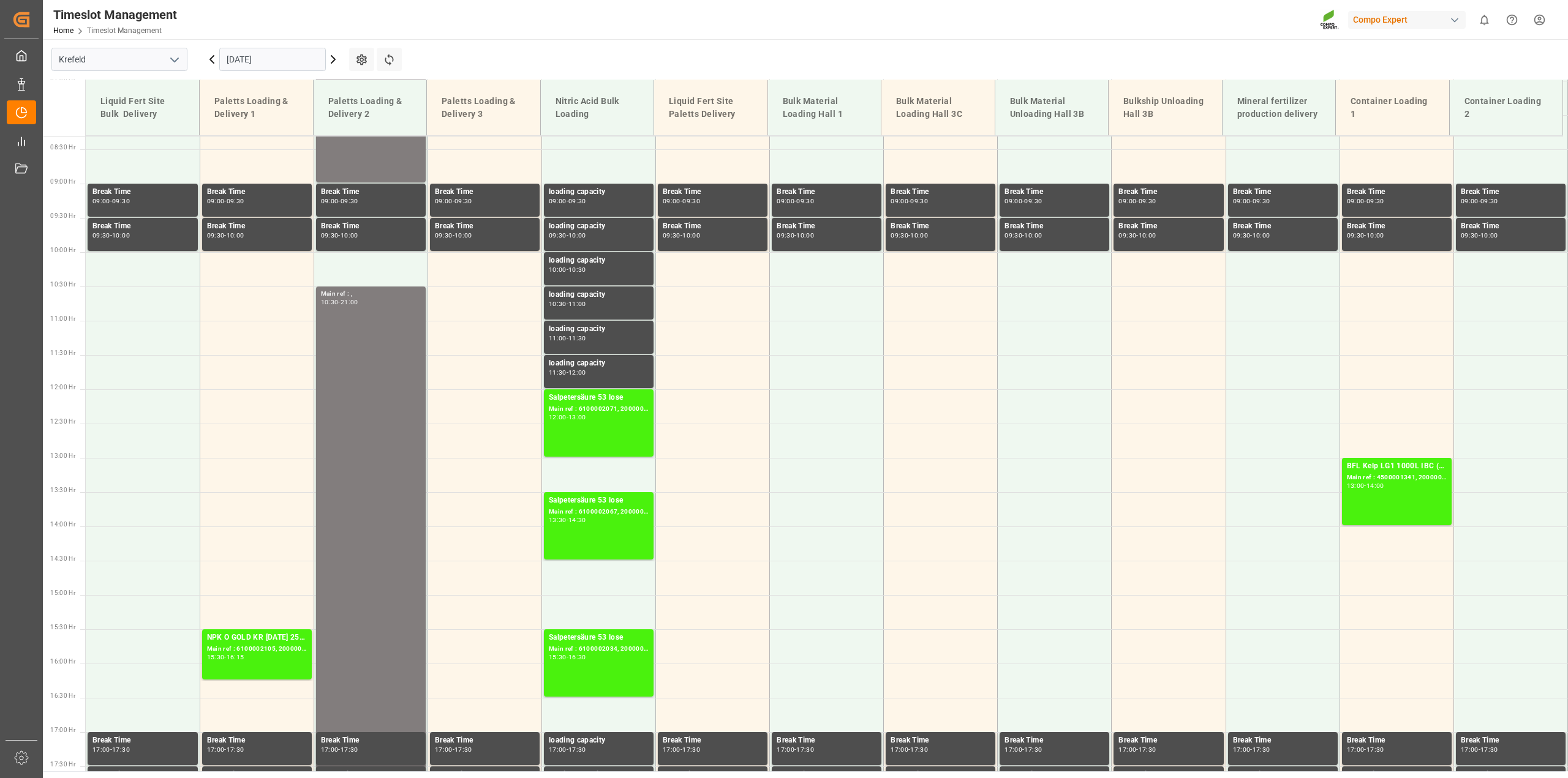
scroll to position [316, 0]
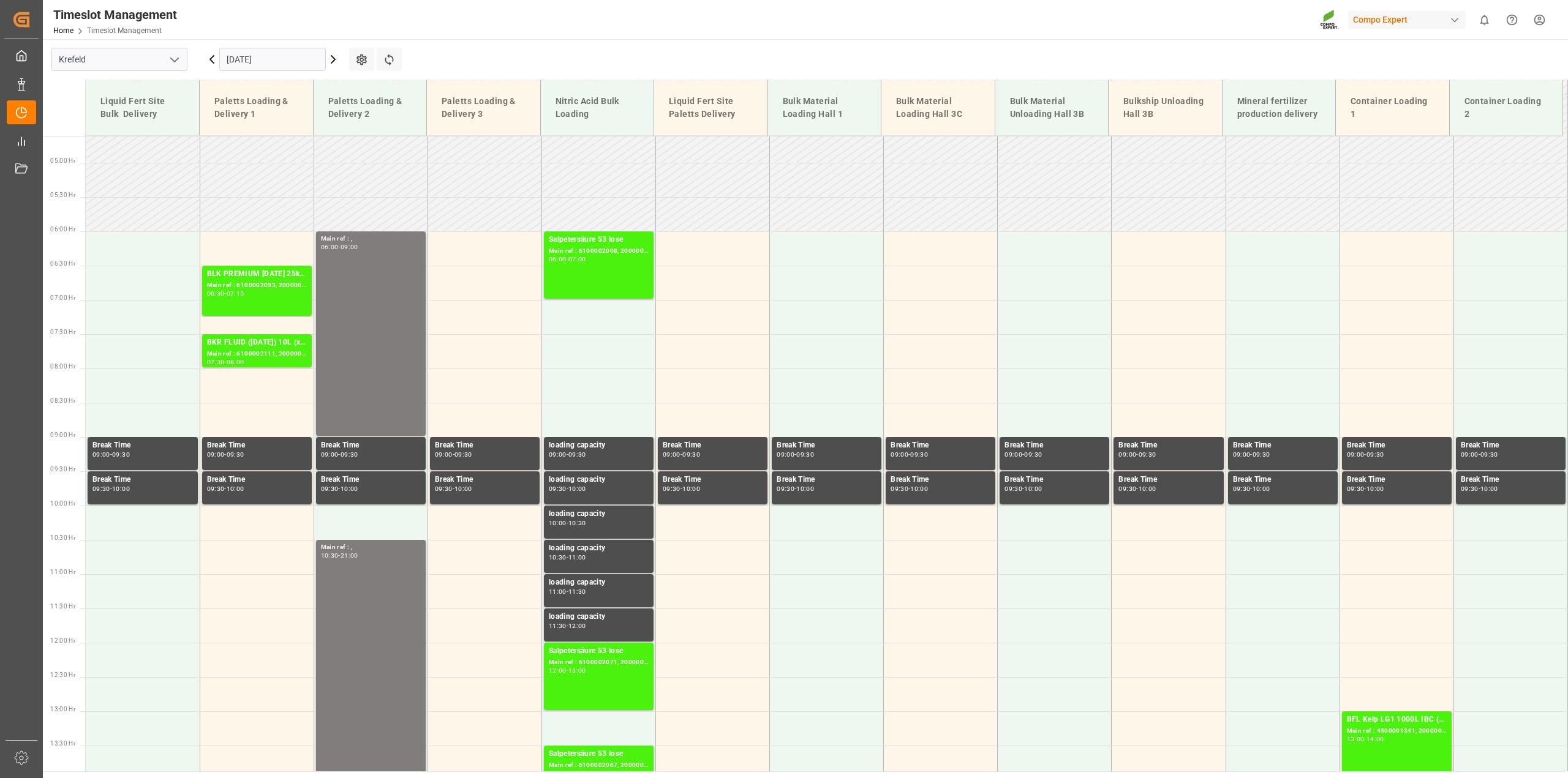
click at [336, 65] on icon at bounding box center [333, 59] width 15 height 15
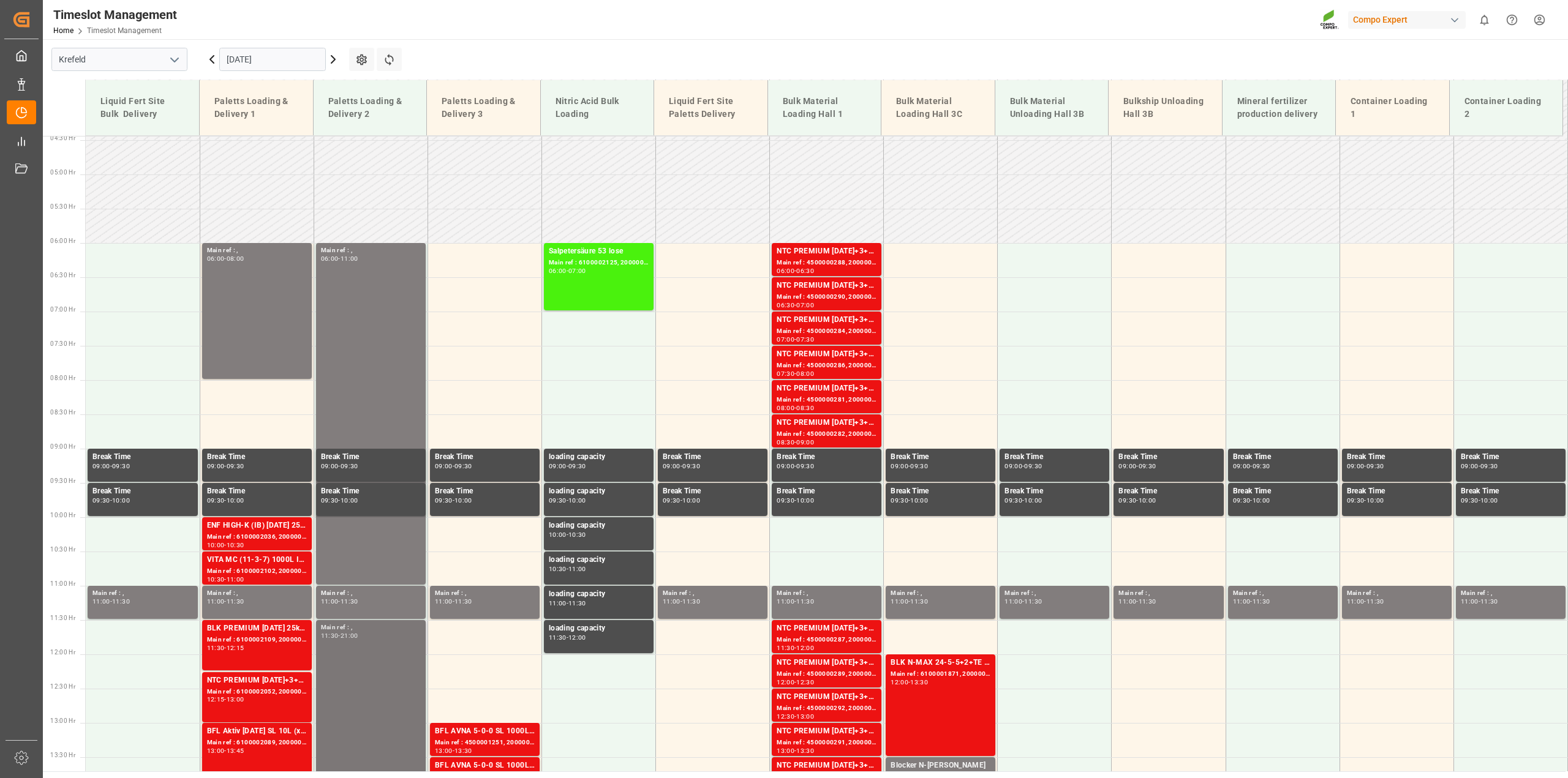
scroll to position [240, 0]
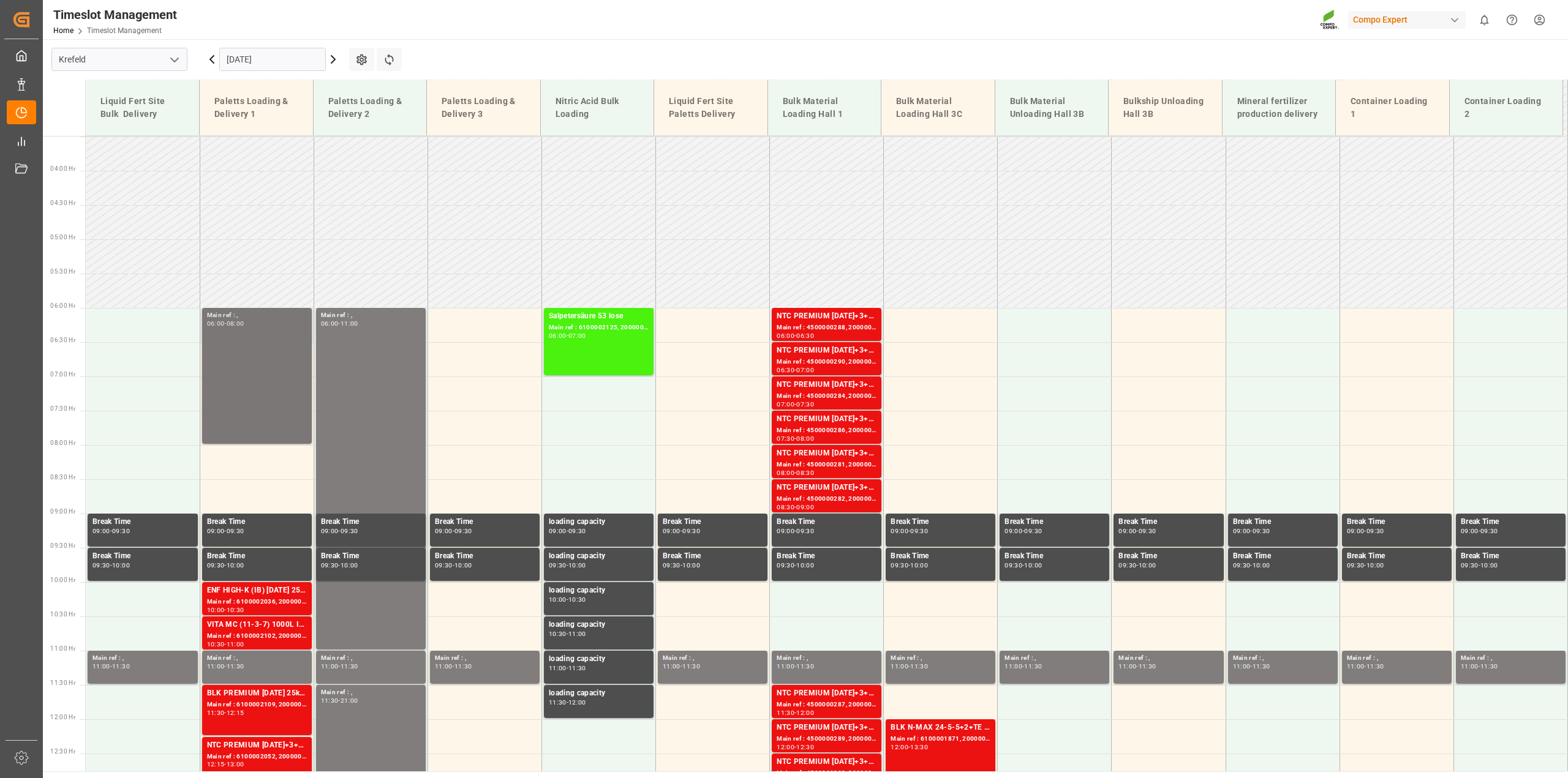
click at [266, 384] on div "Main ref : , 06:00 - 08:00" at bounding box center [256, 375] width 100 height 131
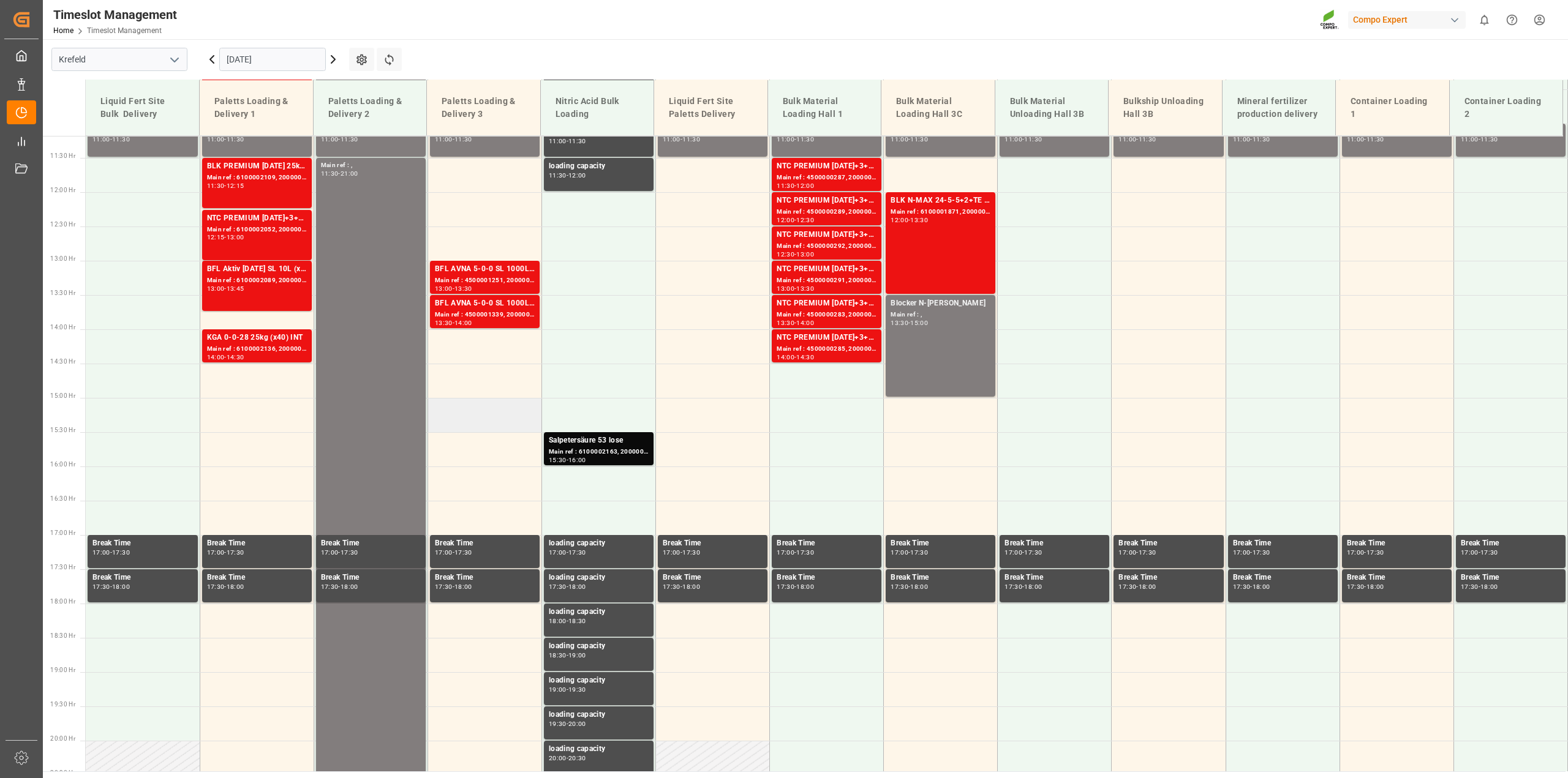
scroll to position [775, 0]
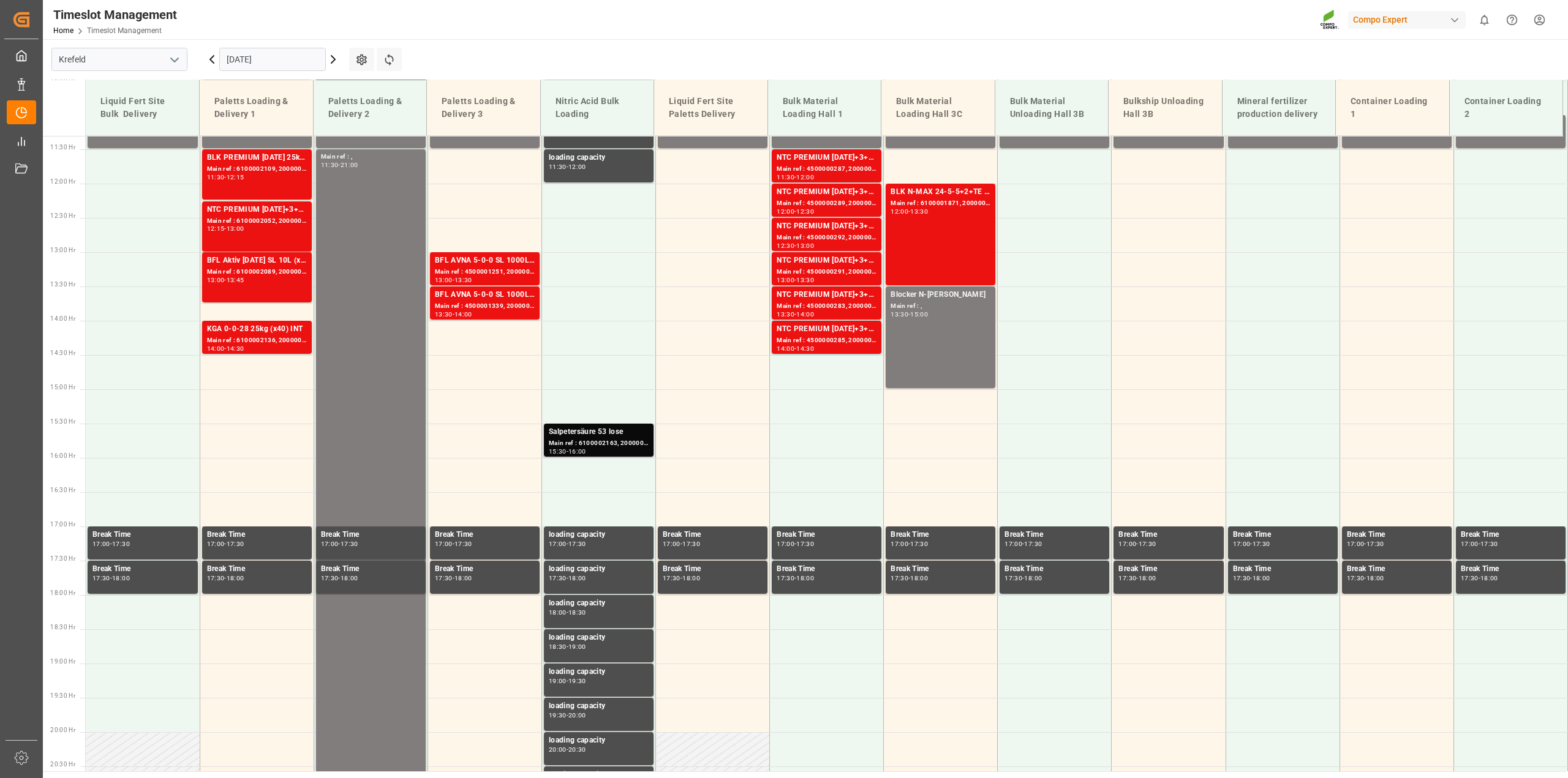
click at [596, 447] on div "Main ref : 6100002163, 2000001688" at bounding box center [599, 443] width 100 height 10
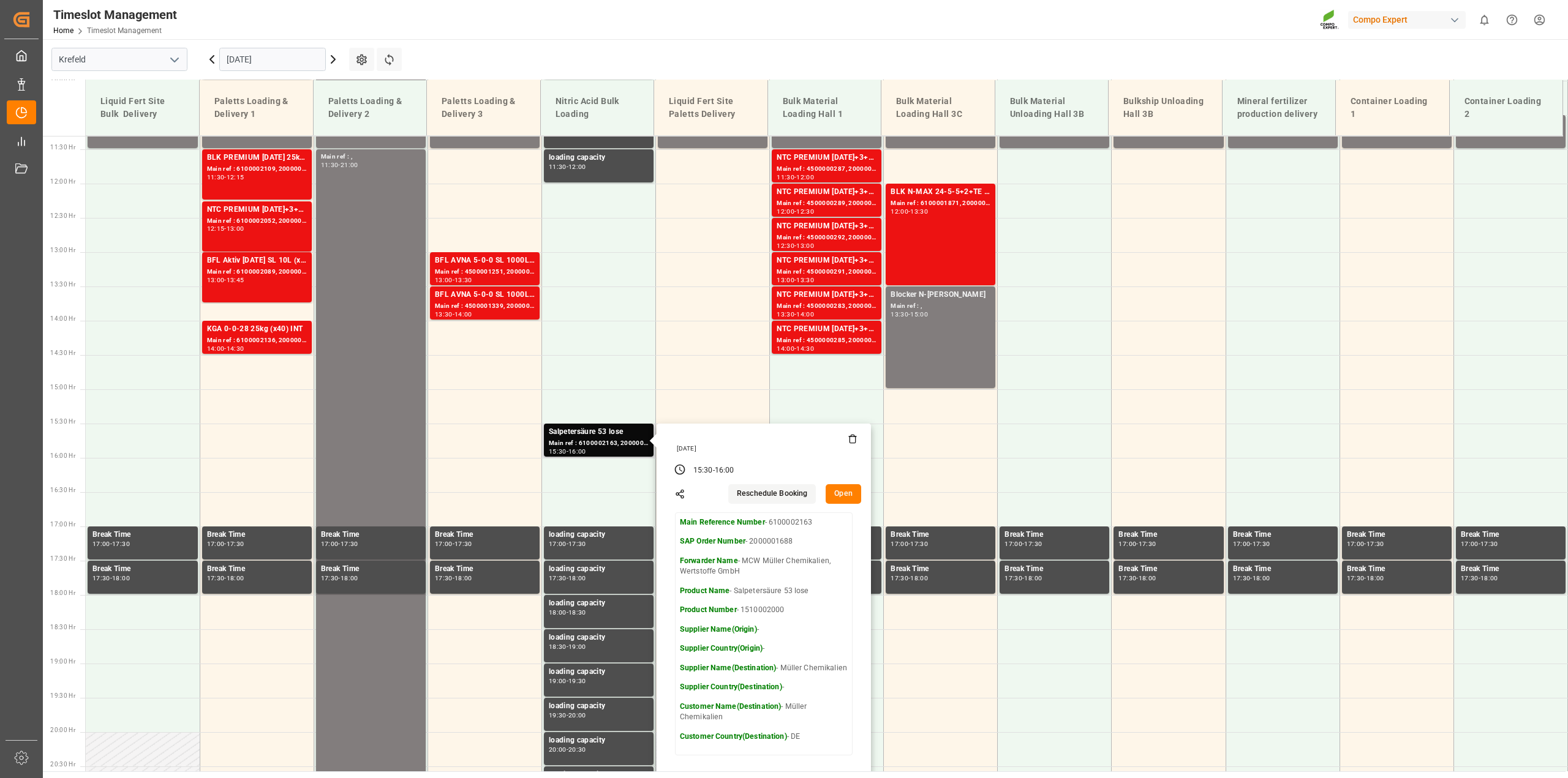
click at [839, 494] on button "Open" at bounding box center [843, 493] width 36 height 19
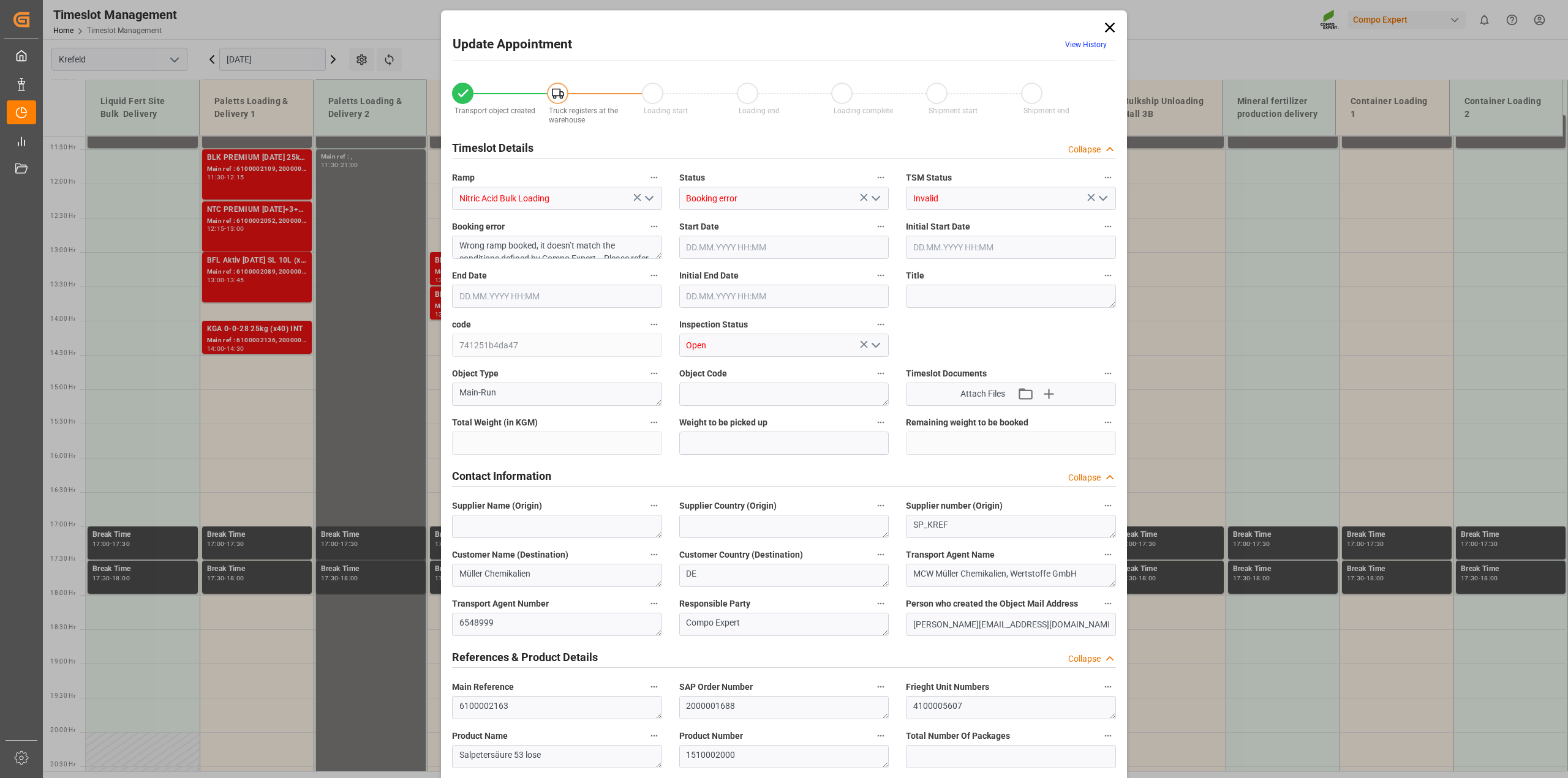
type input "25000"
type input "0"
type input "[DATE] 15:30"
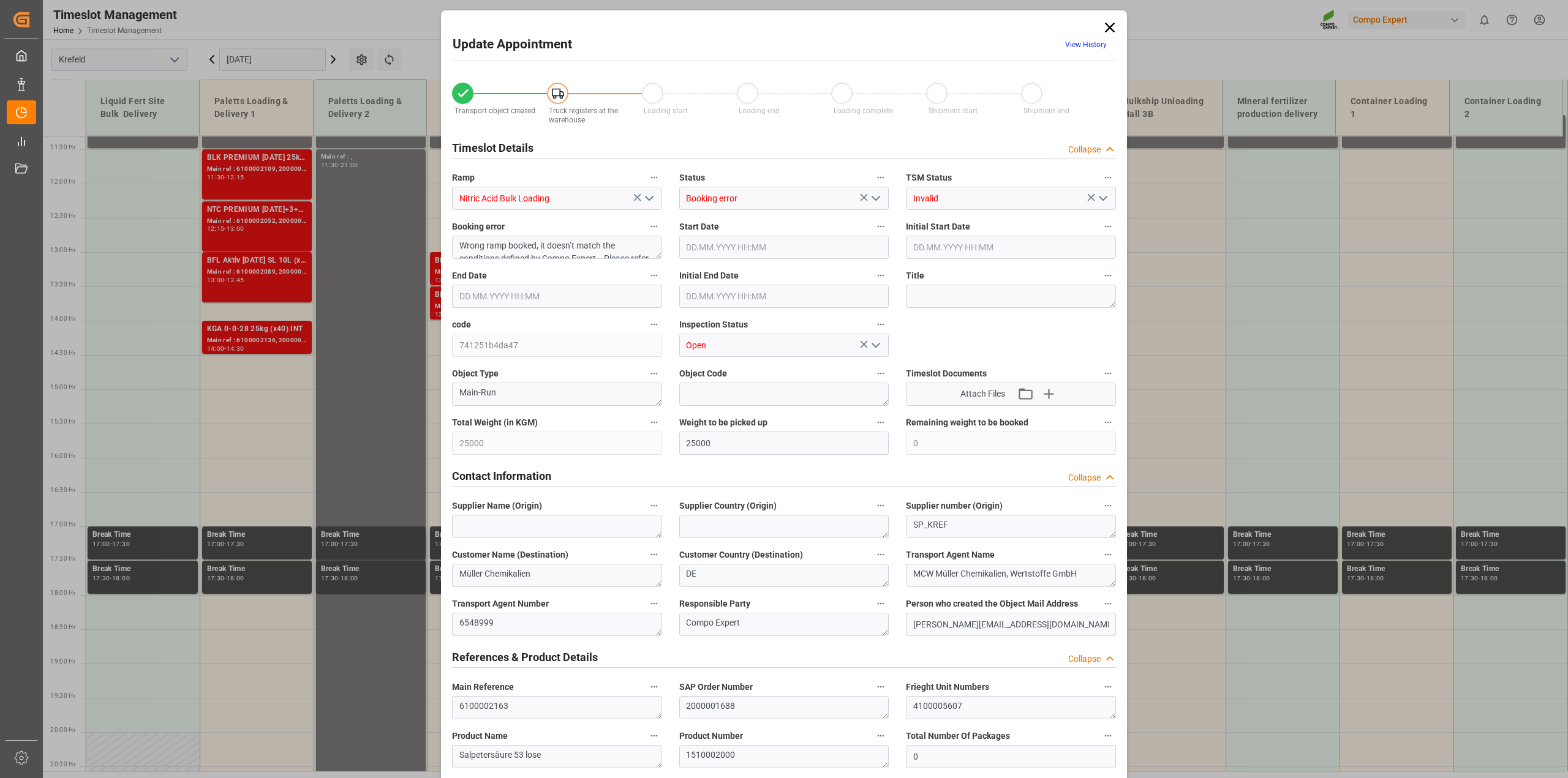
type input "[DATE] 15:30"
type input "[DATE] 16:00"
type input "[DATE] 15:46"
type input "[DATE] 05:49"
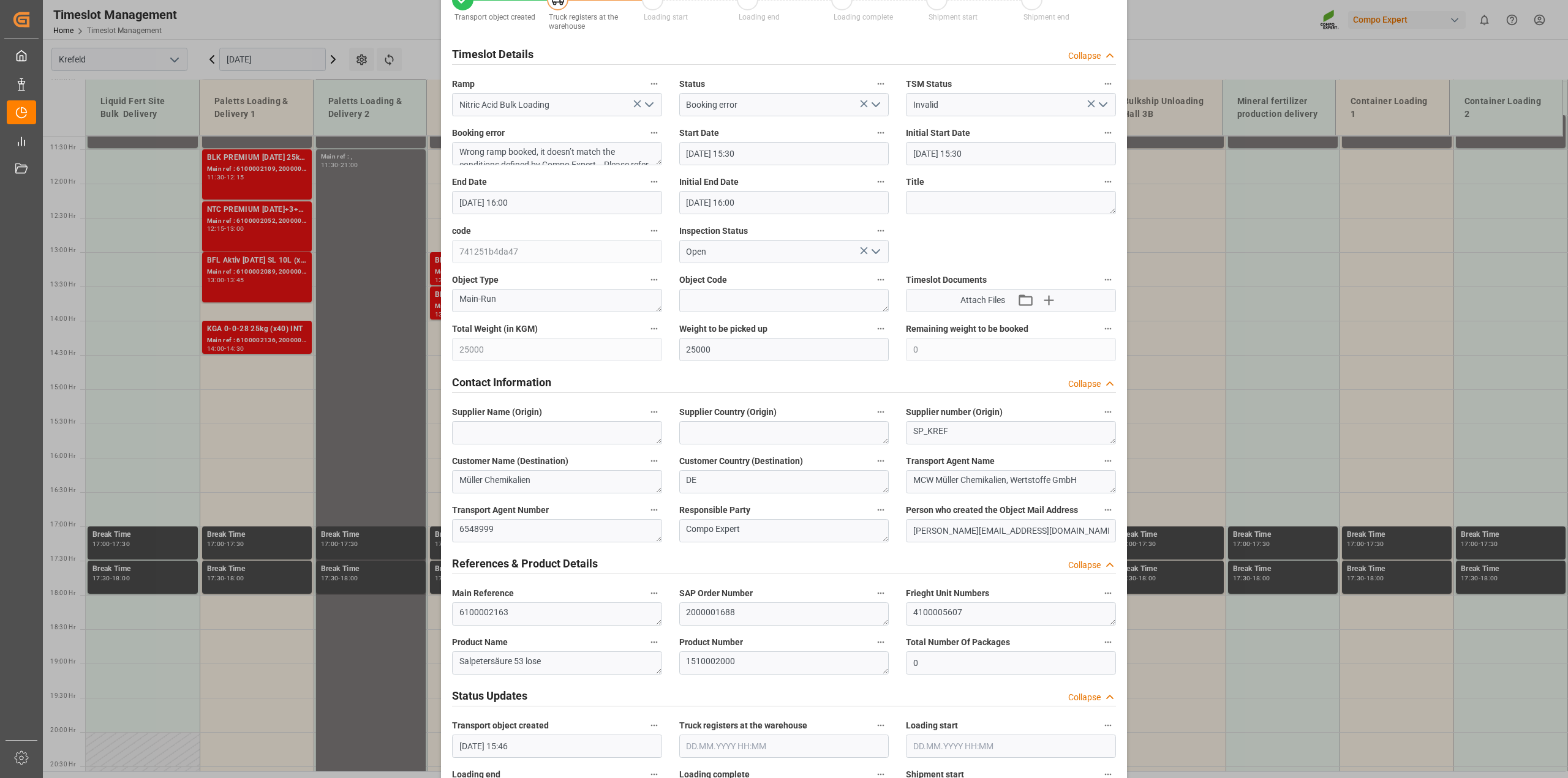
scroll to position [153, 0]
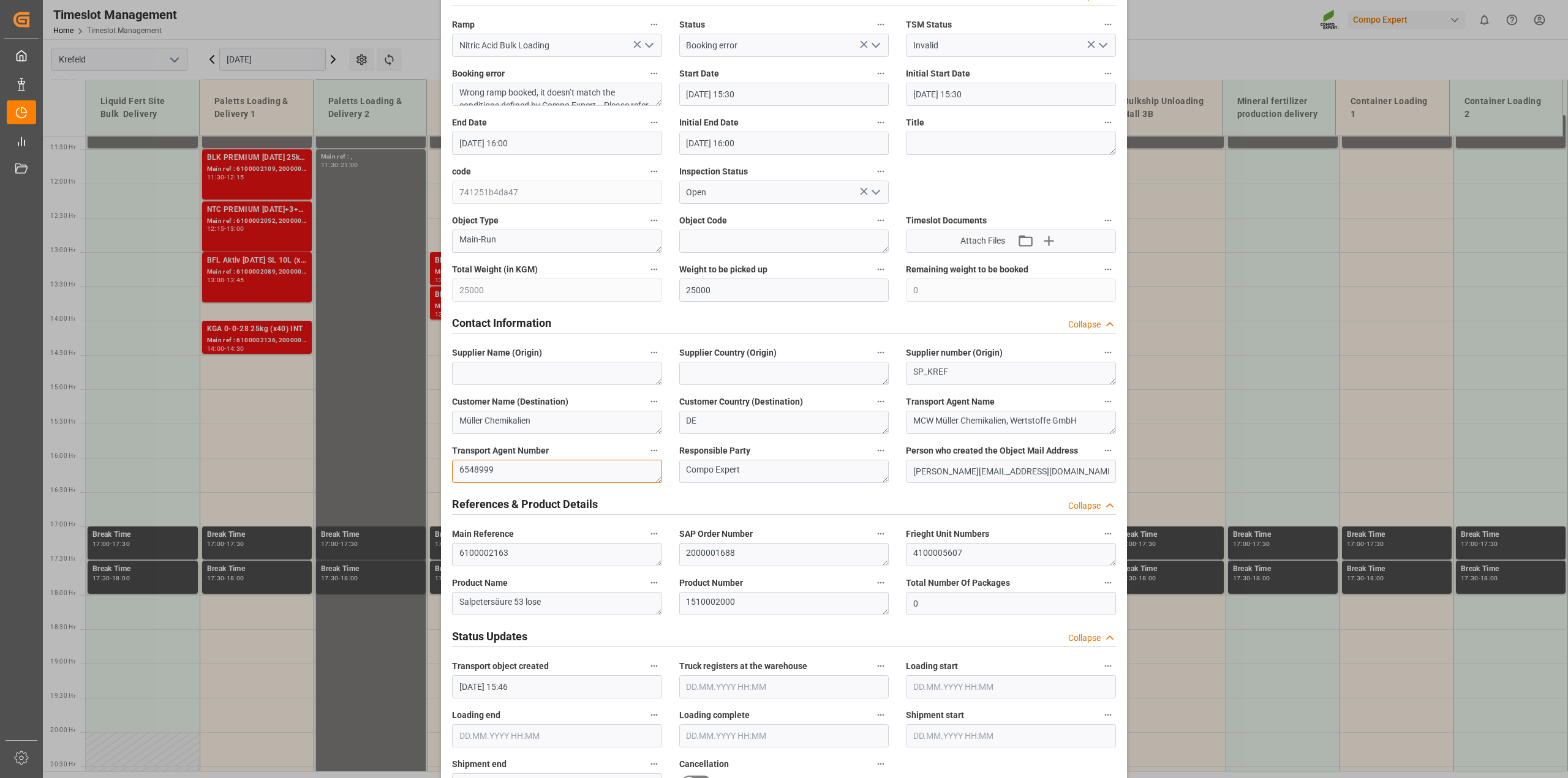
drag, startPoint x: 517, startPoint y: 473, endPoint x: 328, endPoint y: 471, distance: 189.0
click at [328, 471] on div "Update Appointment View History Transport object created Truck registers at the…" at bounding box center [784, 389] width 1568 height 778
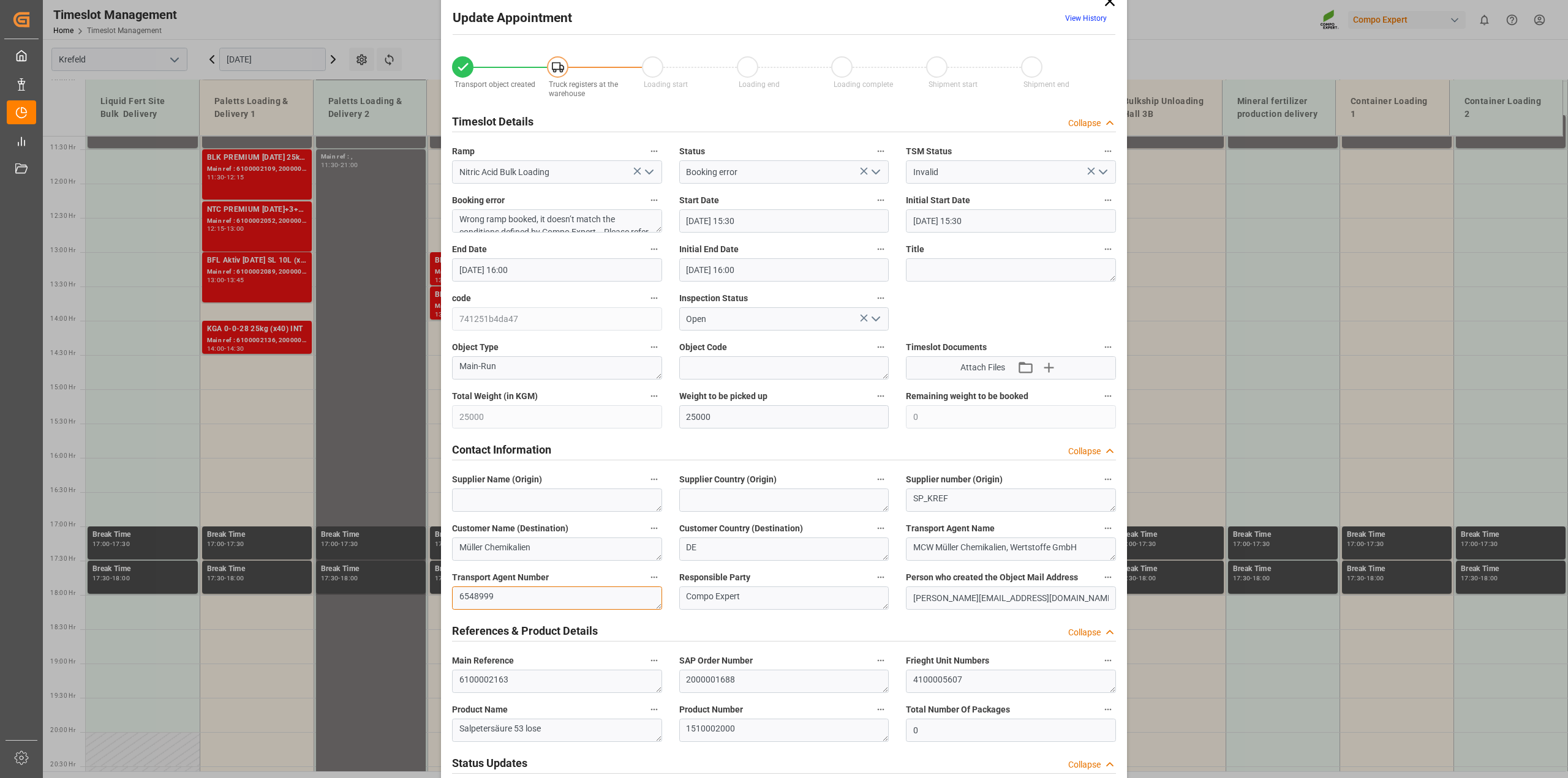
scroll to position [0, 0]
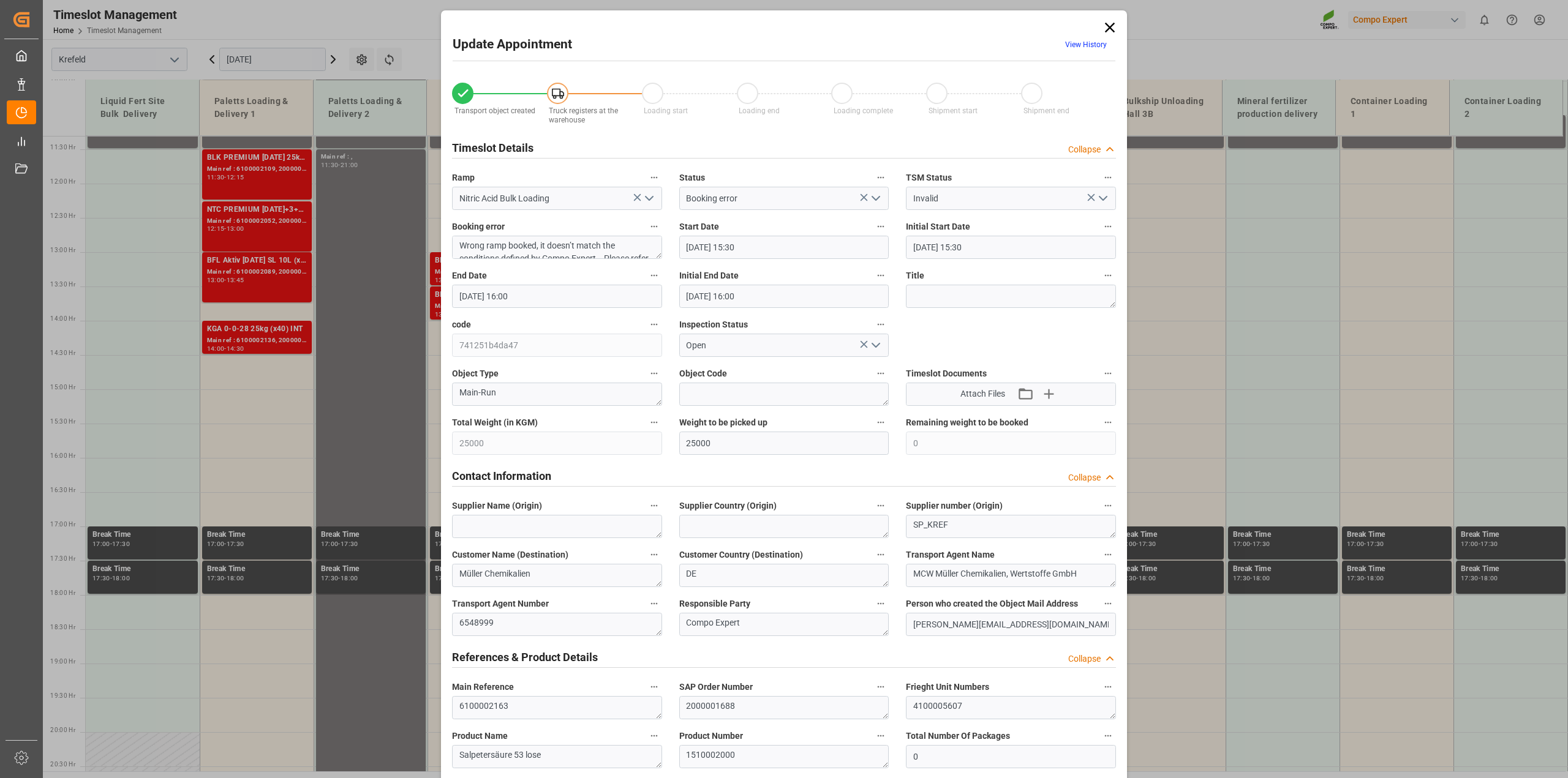
click at [1108, 23] on icon at bounding box center [1109, 27] width 17 height 17
